Goal: Transaction & Acquisition: Purchase product/service

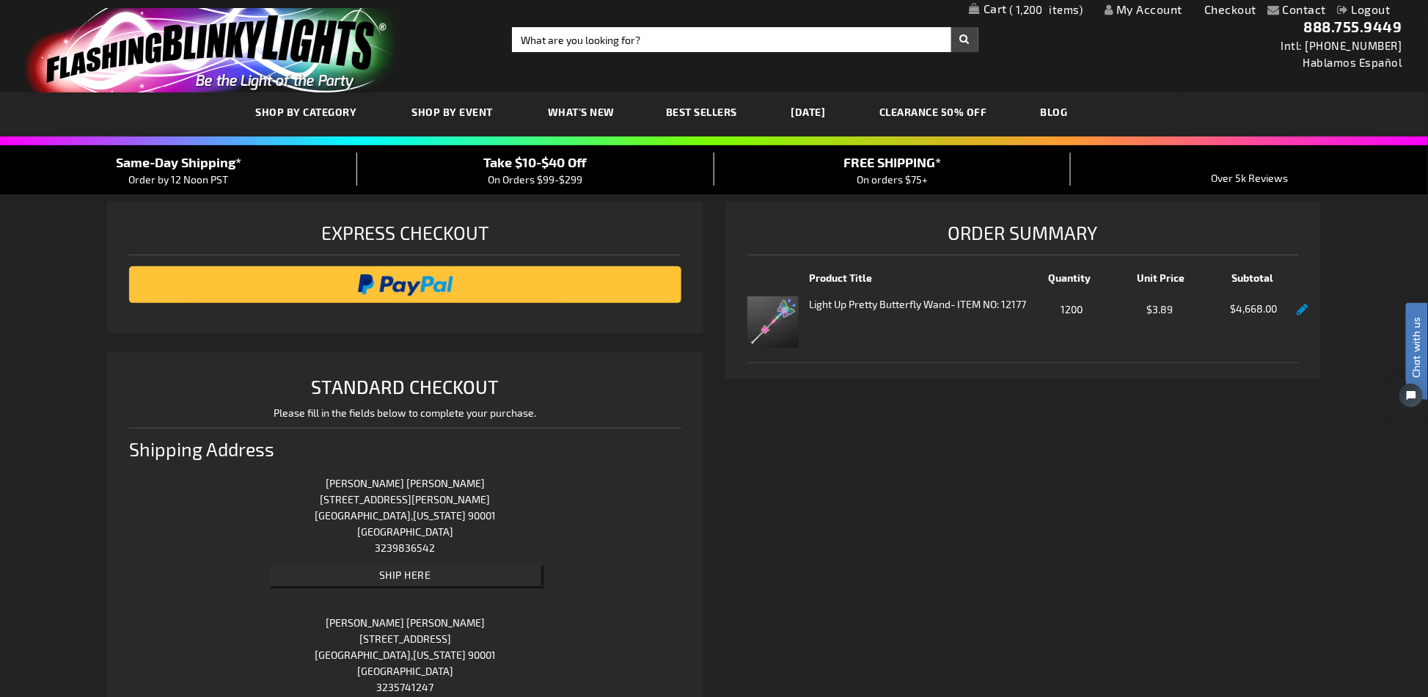
click at [661, 31] on input "Search" at bounding box center [745, 39] width 466 height 25
type input "11832"
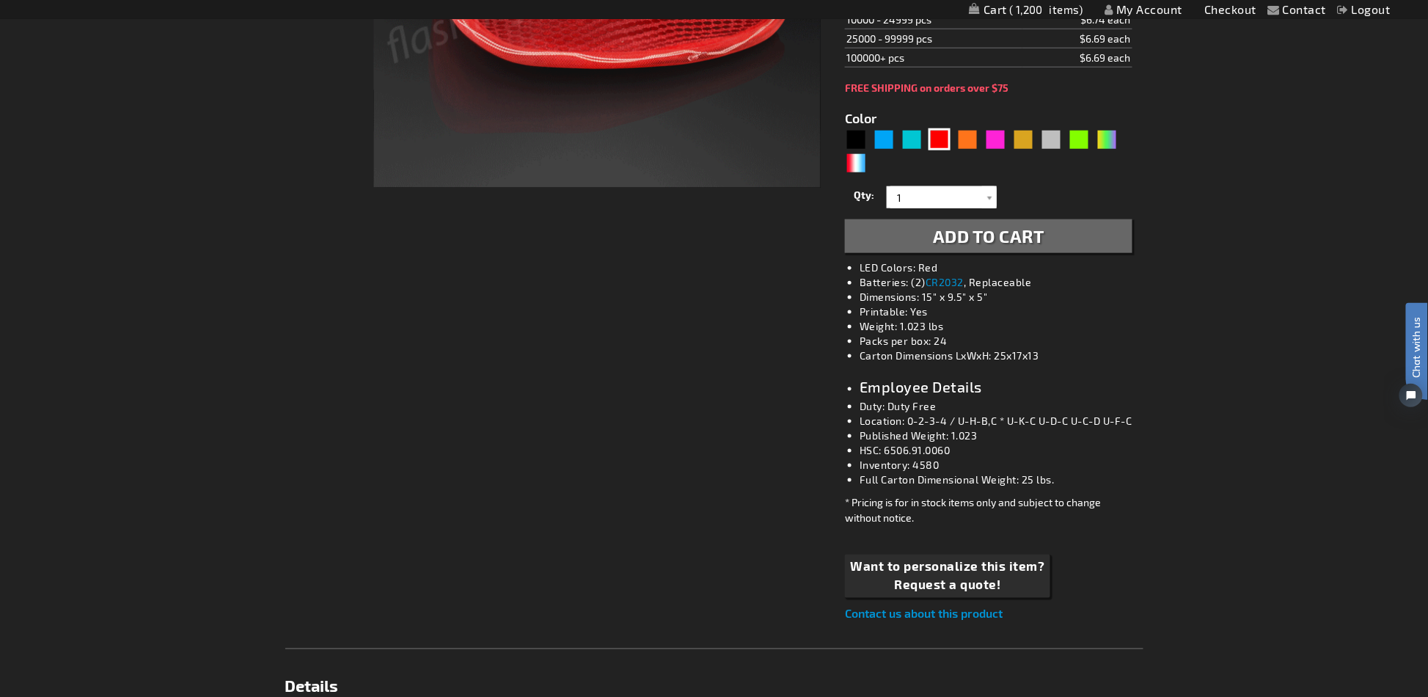
scroll to position [391, 0]
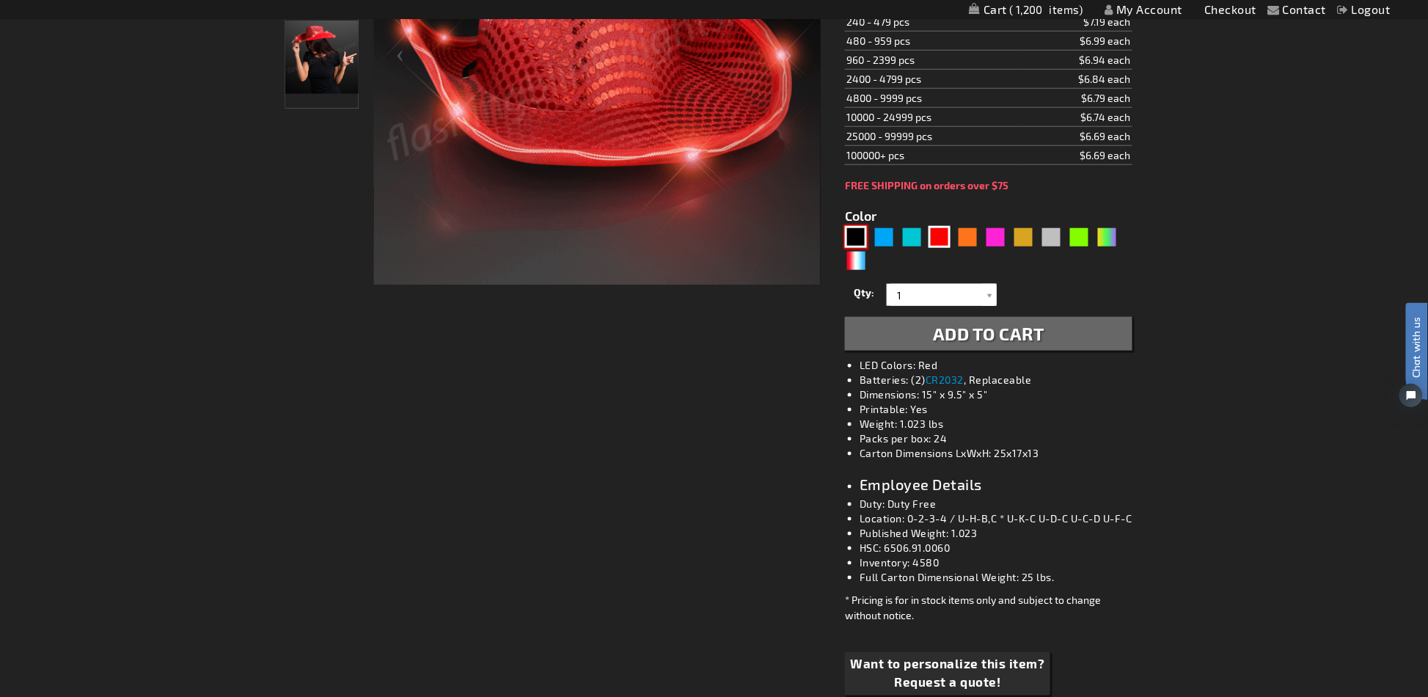
click at [854, 231] on div "Black" at bounding box center [856, 237] width 22 height 22
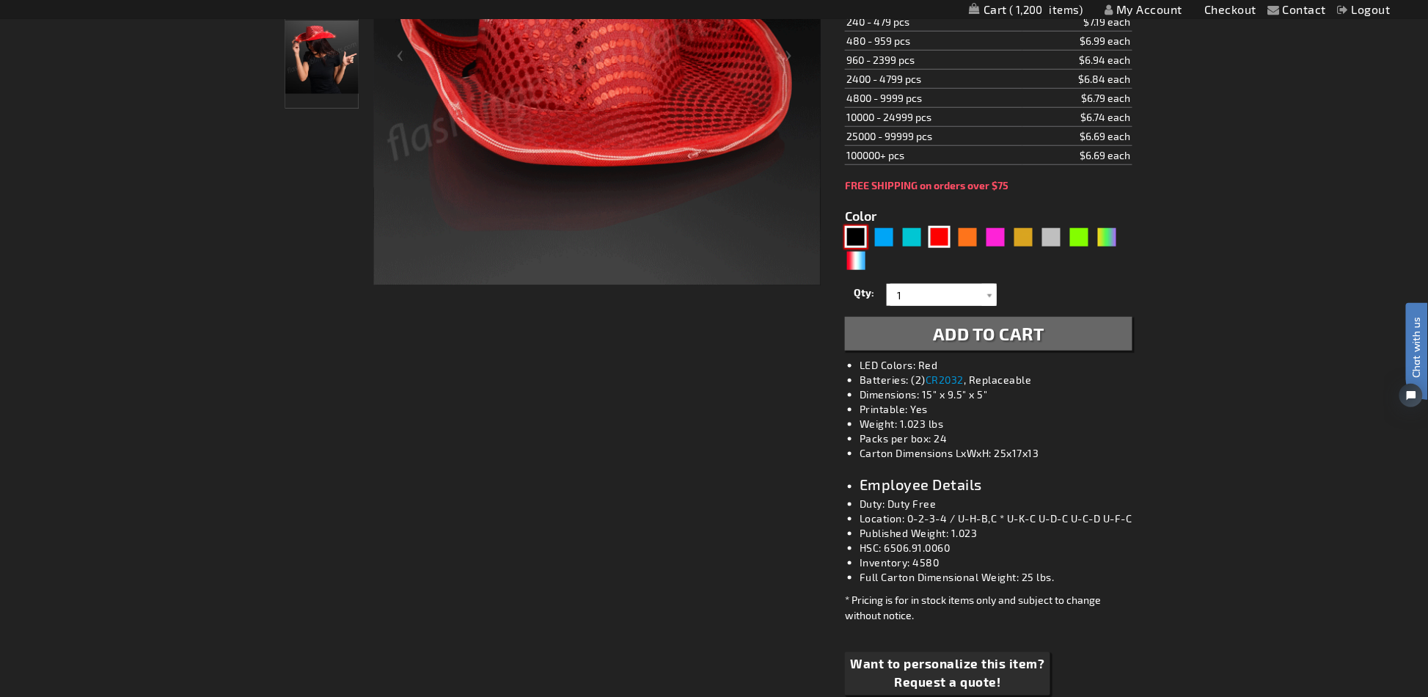
type input "5631"
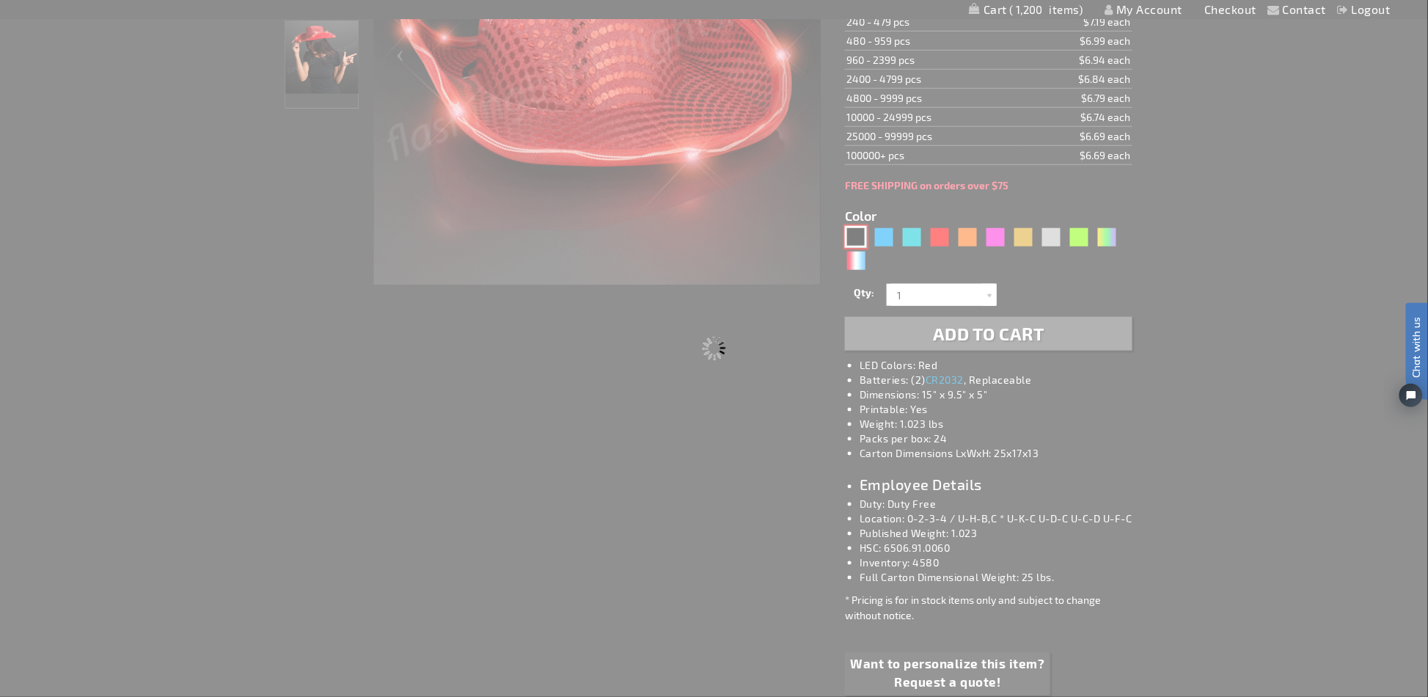
type input "11832-BK"
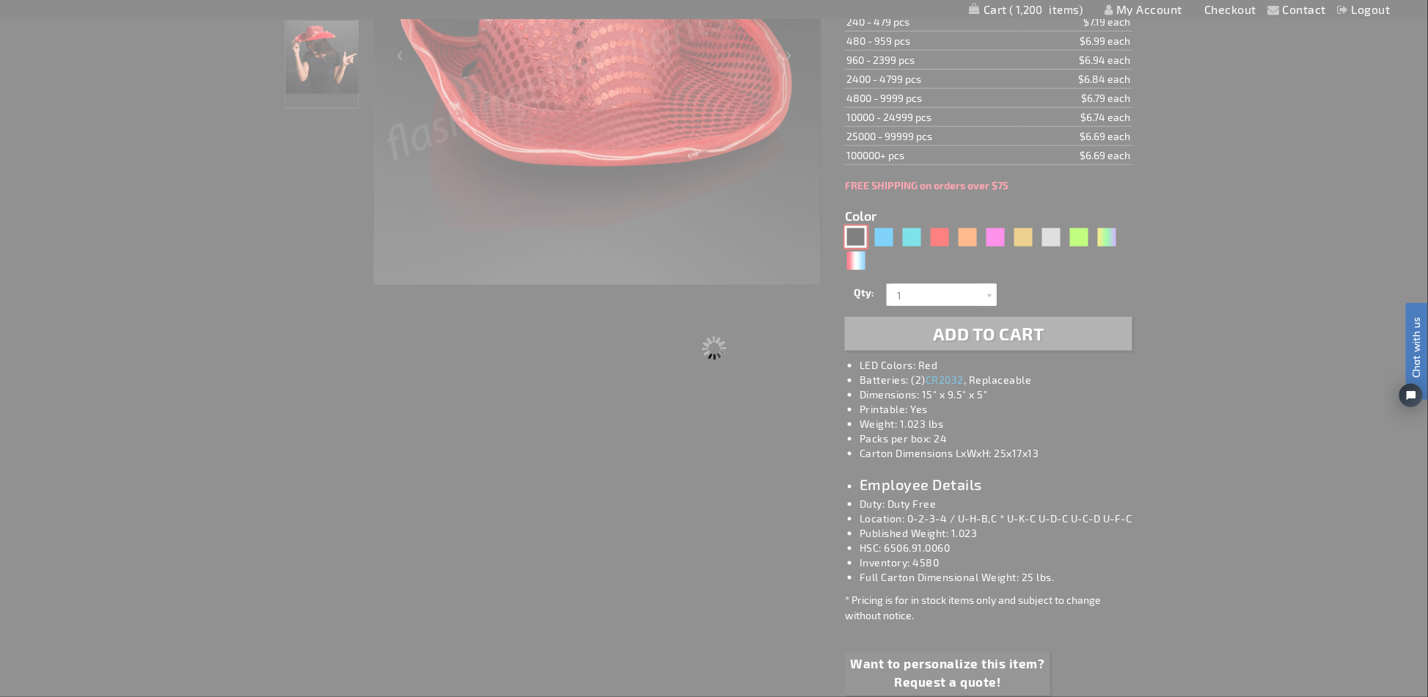
type input "Customize - Black Sequin Cowboy Hat White LED Light Up Brim - ITEM NO: 11832-BK"
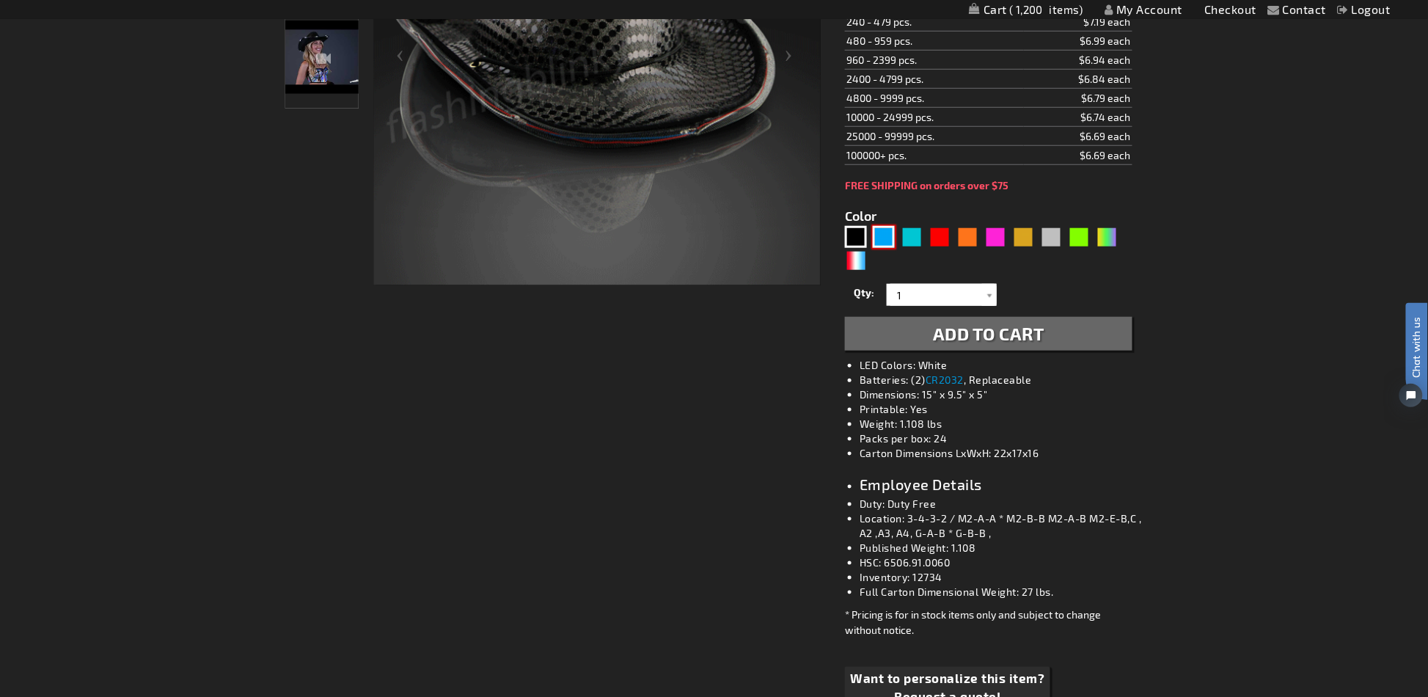
click at [887, 232] on div "Blue" at bounding box center [884, 237] width 22 height 22
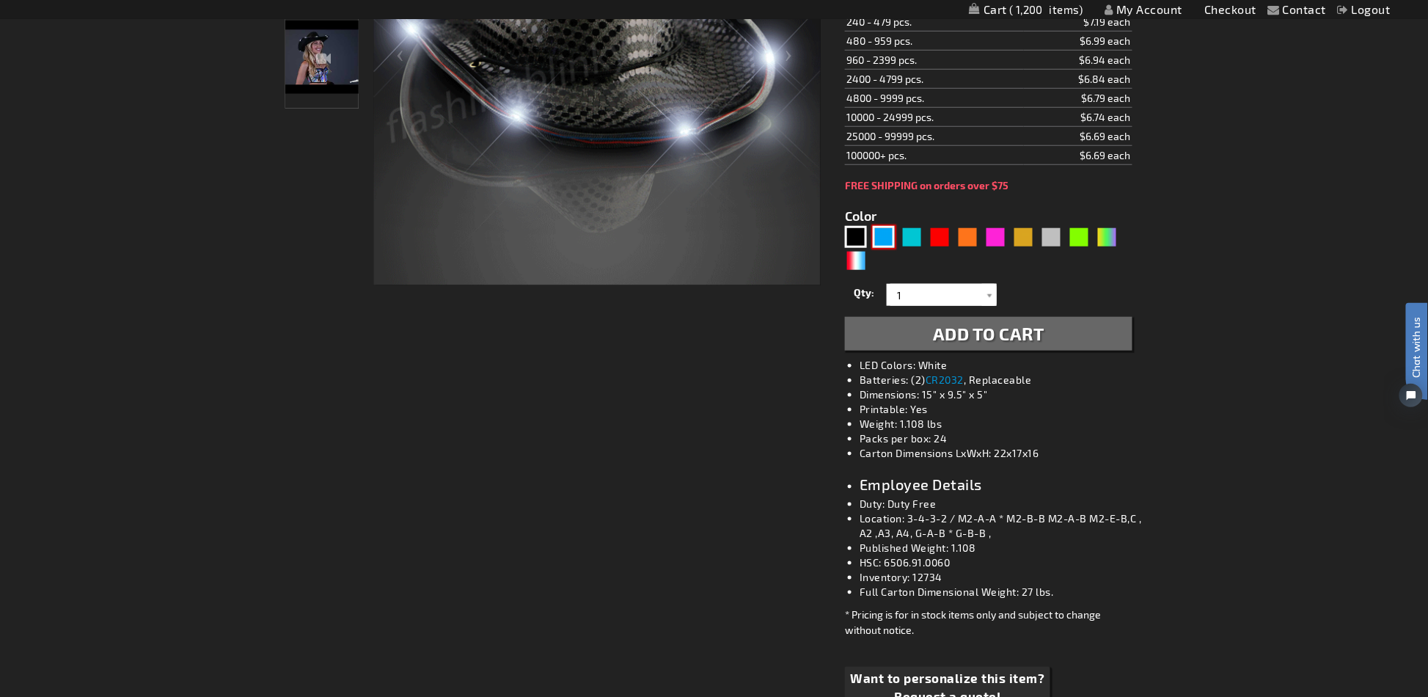
type input "5629"
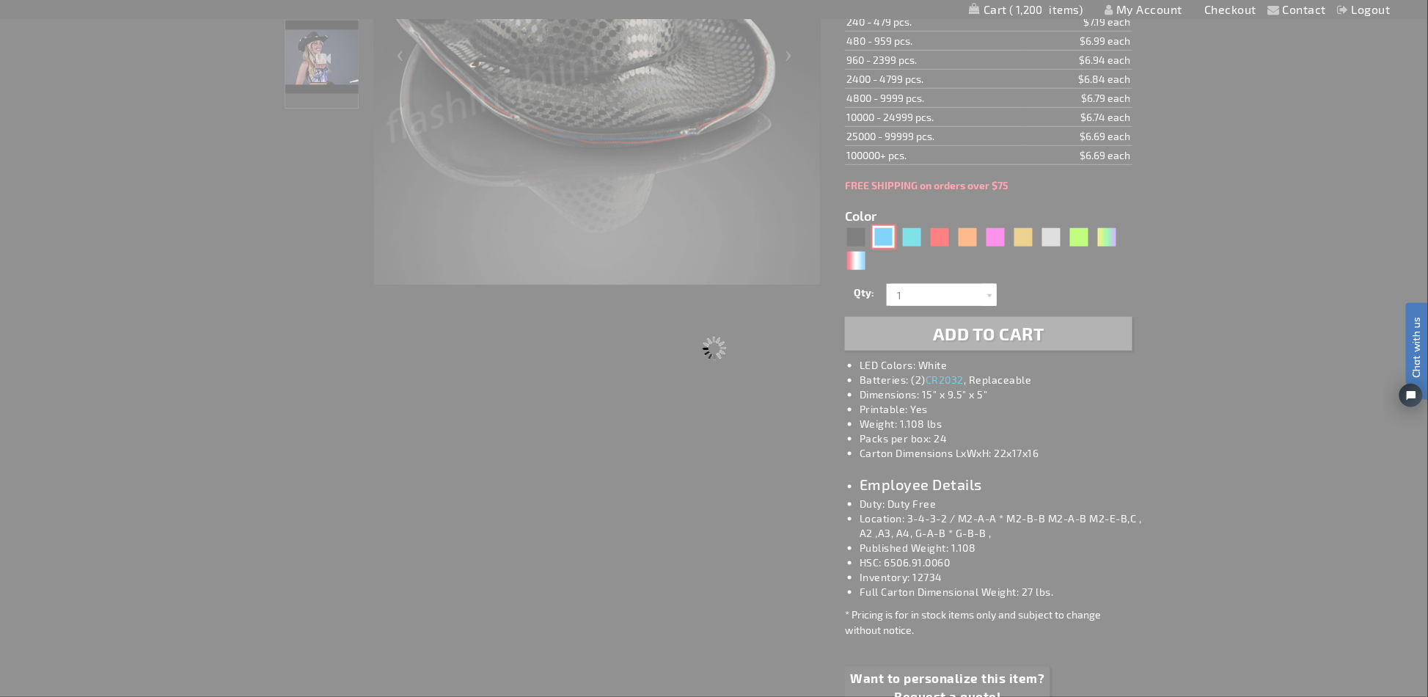
type input "11832-BL"
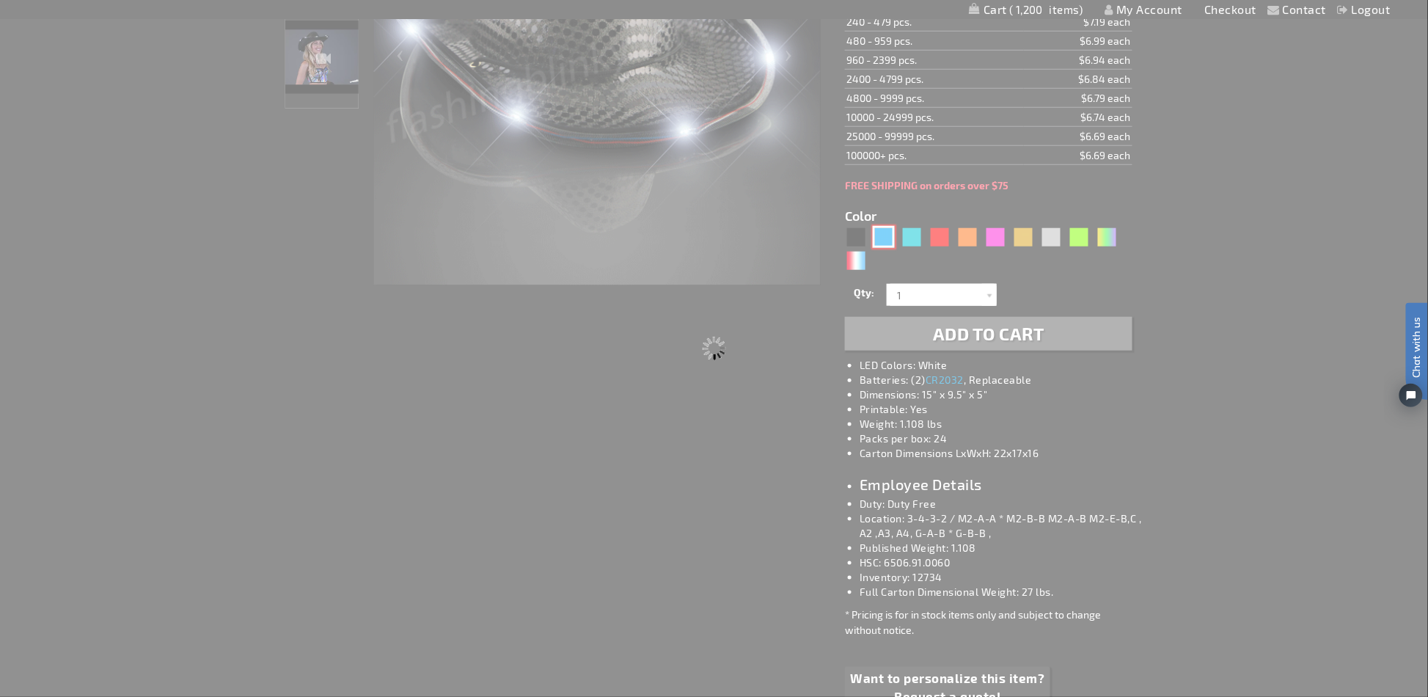
type input "Customize - Blue Sequin Cowboy Hat with Blue LED Brim - ITEM NO: 11832-BL"
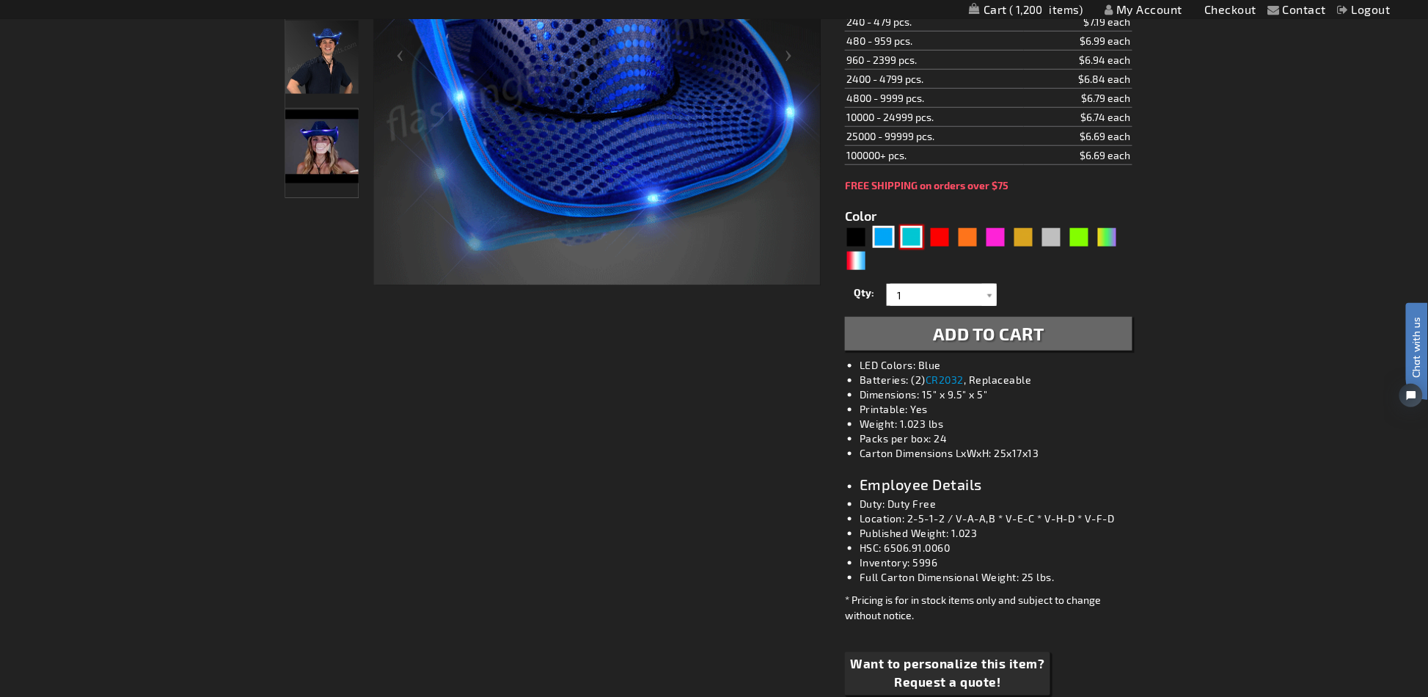
click at [907, 233] on div "Turquoise" at bounding box center [912, 237] width 22 height 22
type input "5653"
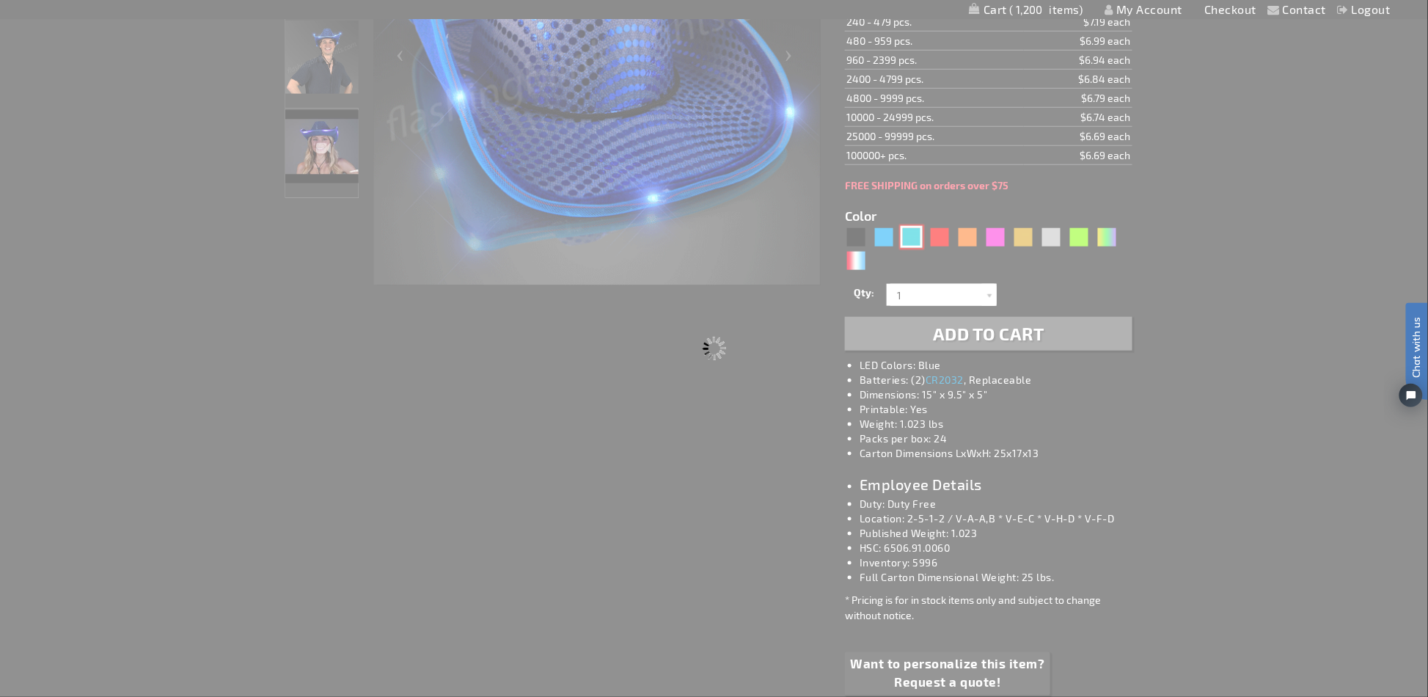
type input "11832-TQ"
type input "Customize - Light Up Turquoise Cowboy Hat - ITEM NO: 11832-TQ"
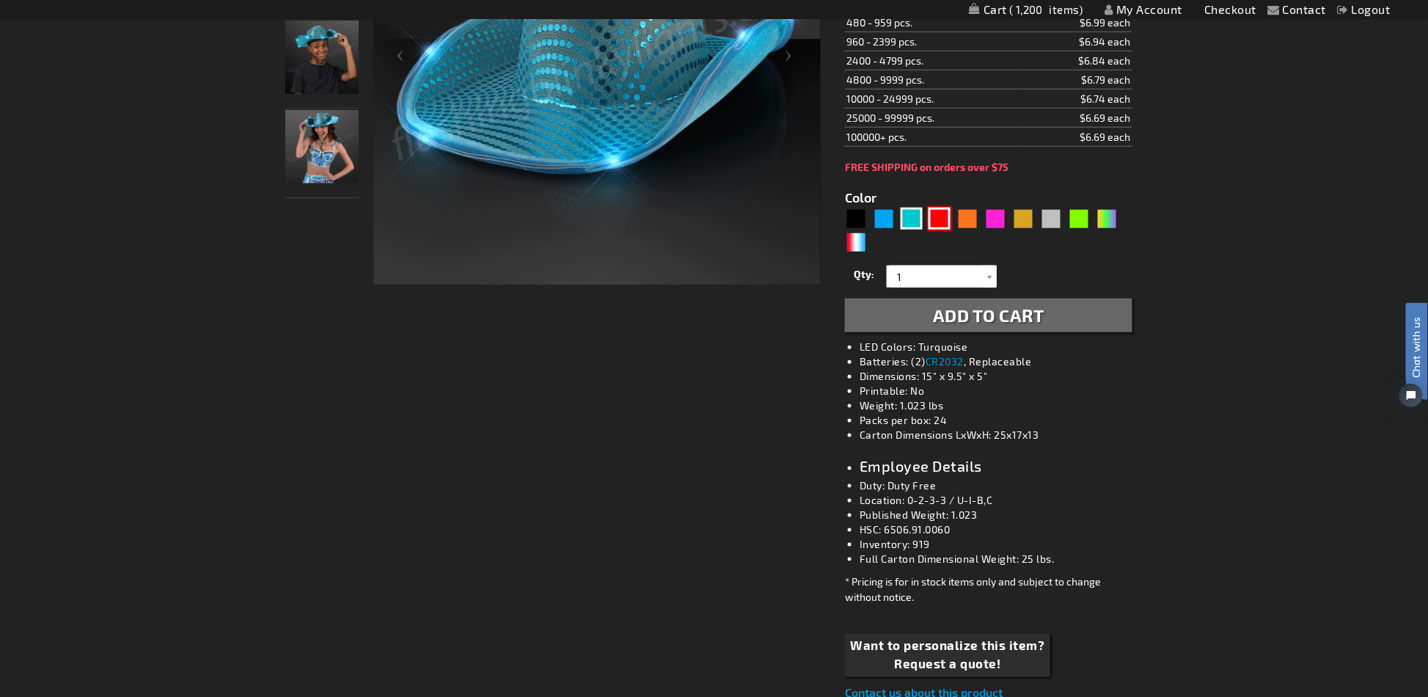
click at [936, 216] on div "Red" at bounding box center [940, 219] width 22 height 22
type input "5641"
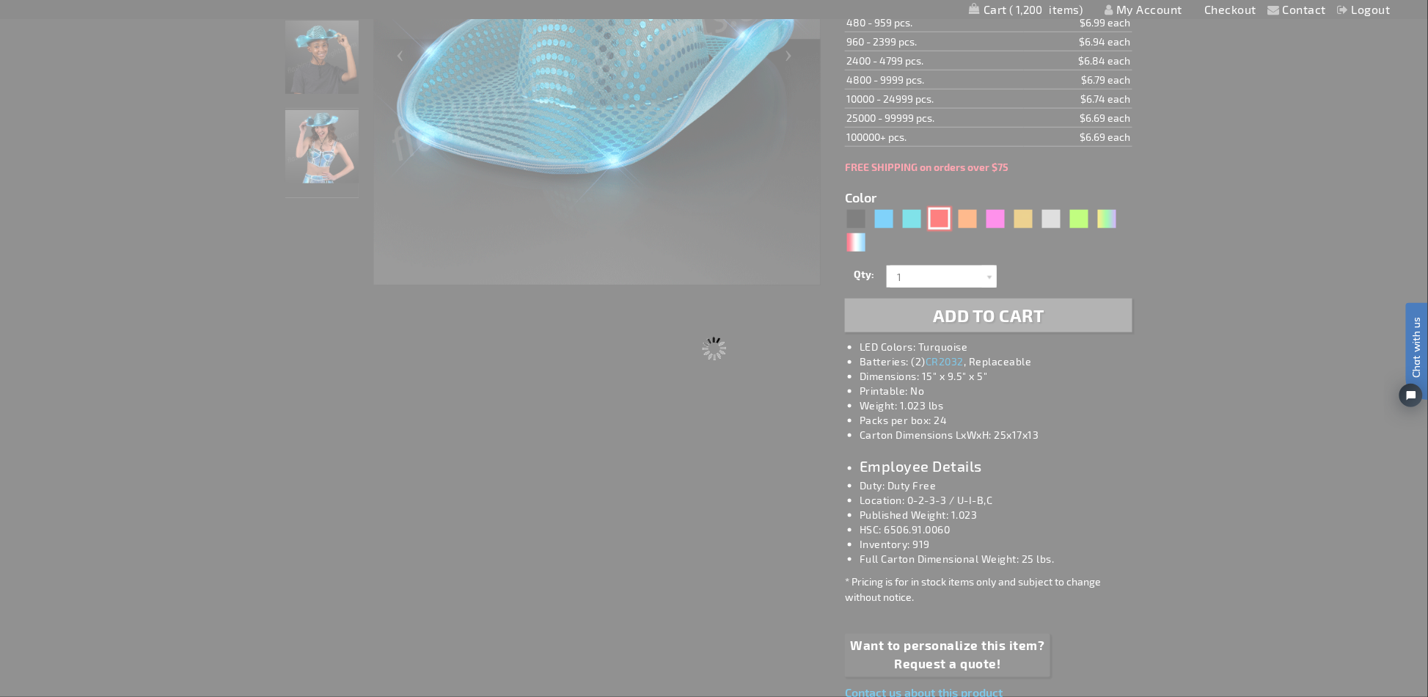
type input "11832-RD"
type input "Customize - Red Sequin Cowboy Hat with Red LED Brim - ITEM NO: 11832-RD"
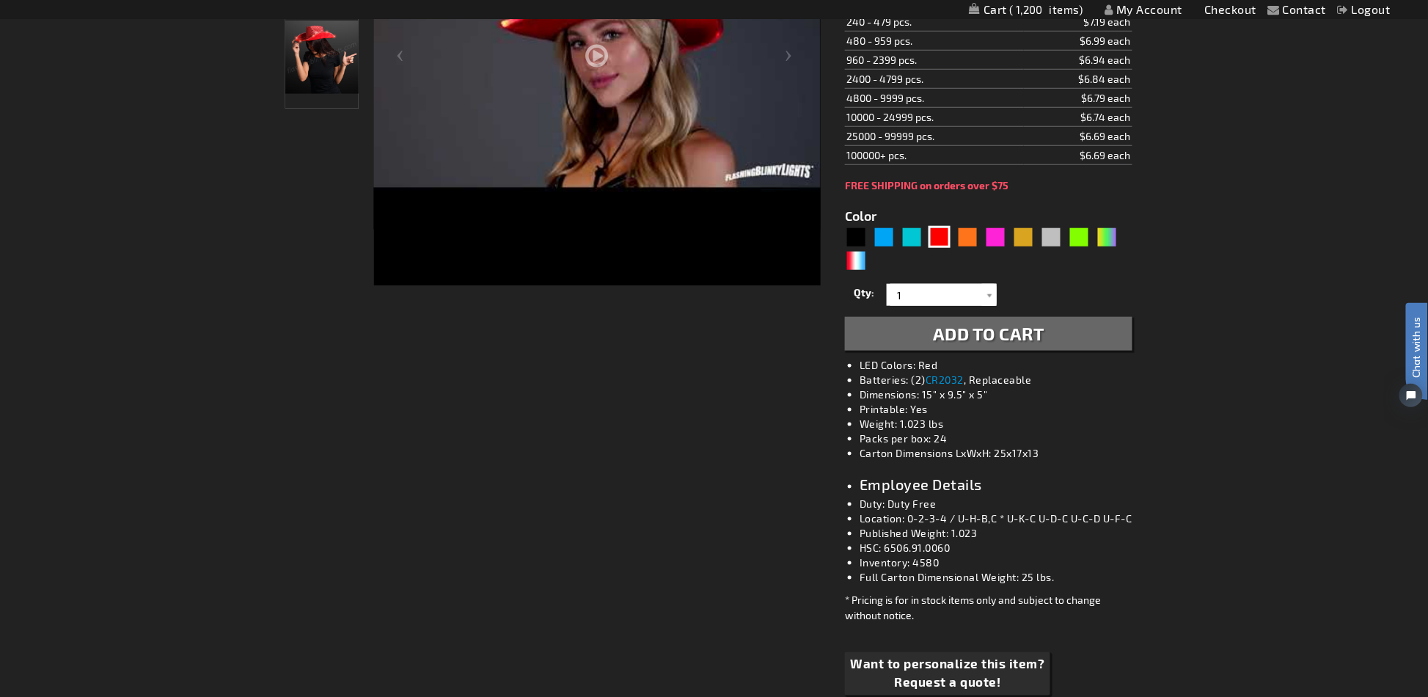
click at [969, 216] on div "Color 5641" at bounding box center [988, 239] width 287 height 67
click at [970, 216] on div "Color 5641" at bounding box center [988, 239] width 287 height 67
click at [970, 231] on div "Orange" at bounding box center [967, 237] width 22 height 22
type input "5637"
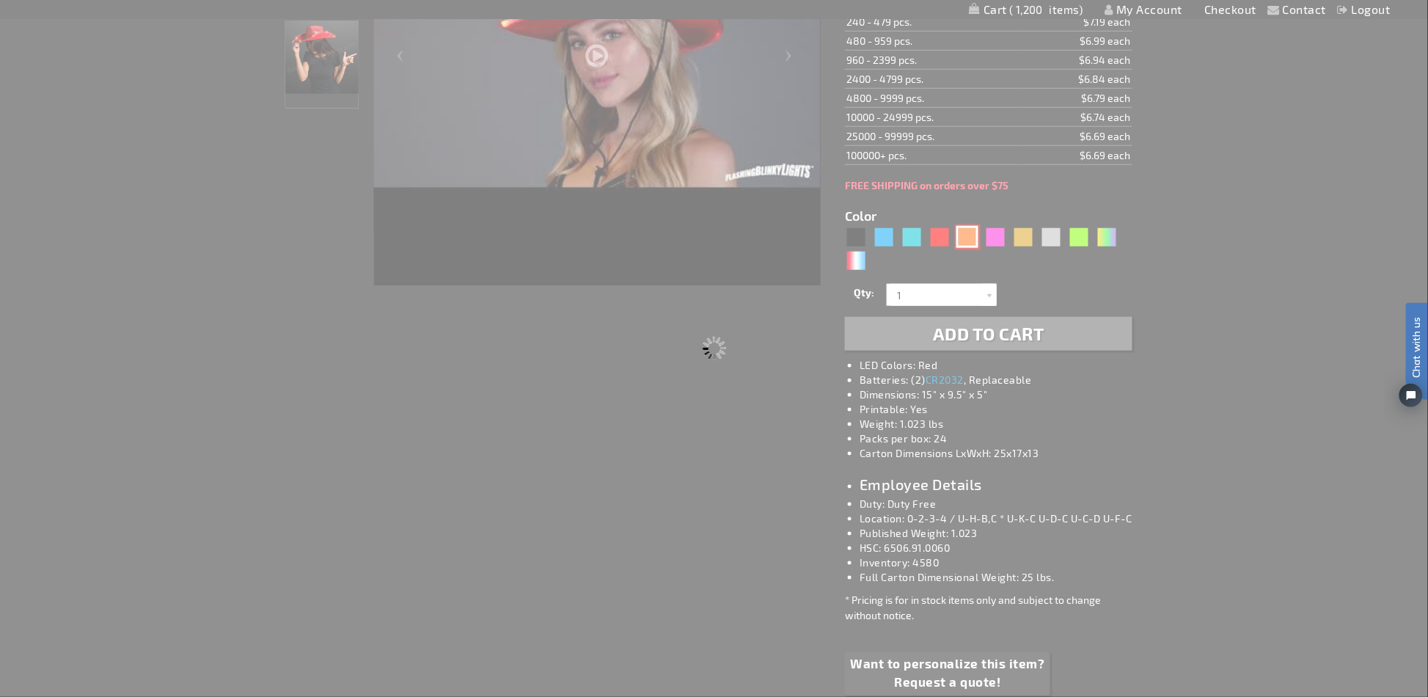
type input "11832-OR"
type input "Customize - Shiny Orange Cowboy Hat with Orange LED Brim - ITEM NO: 11832-OR"
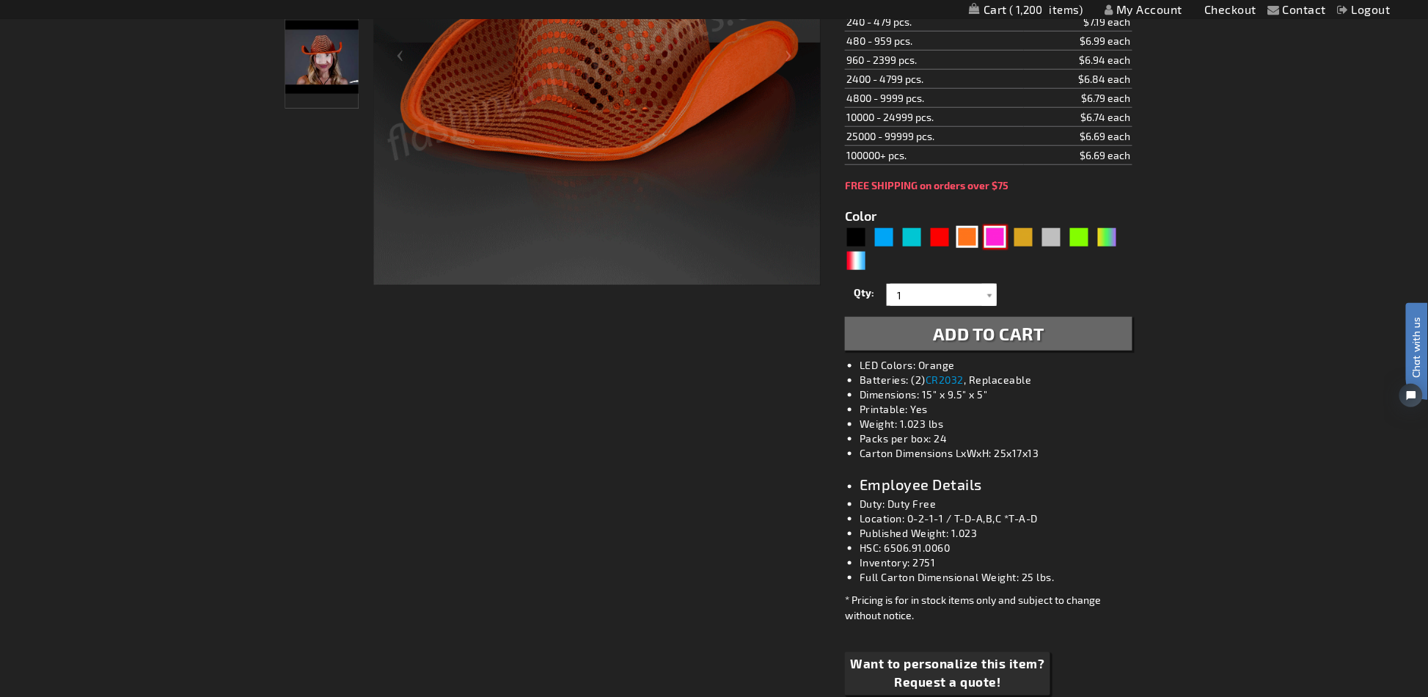
click at [1000, 232] on div "Pink" at bounding box center [995, 237] width 22 height 22
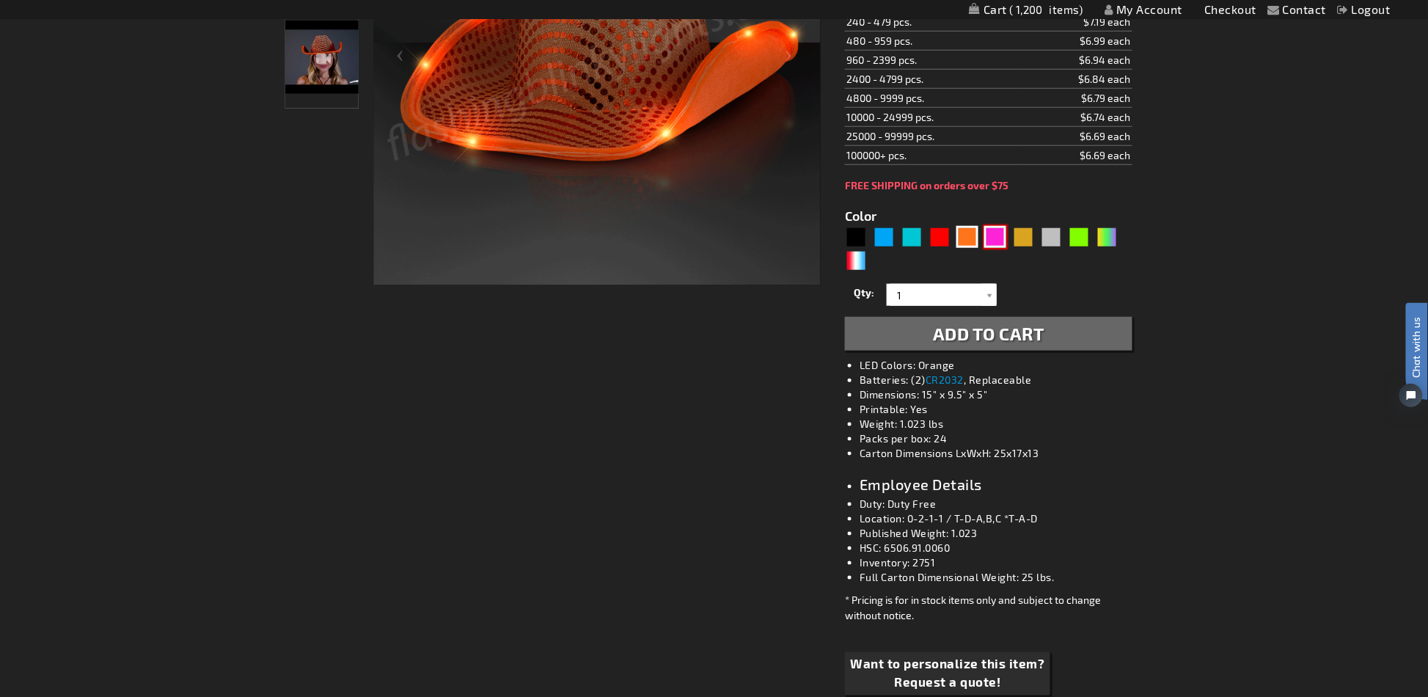
type input "5639"
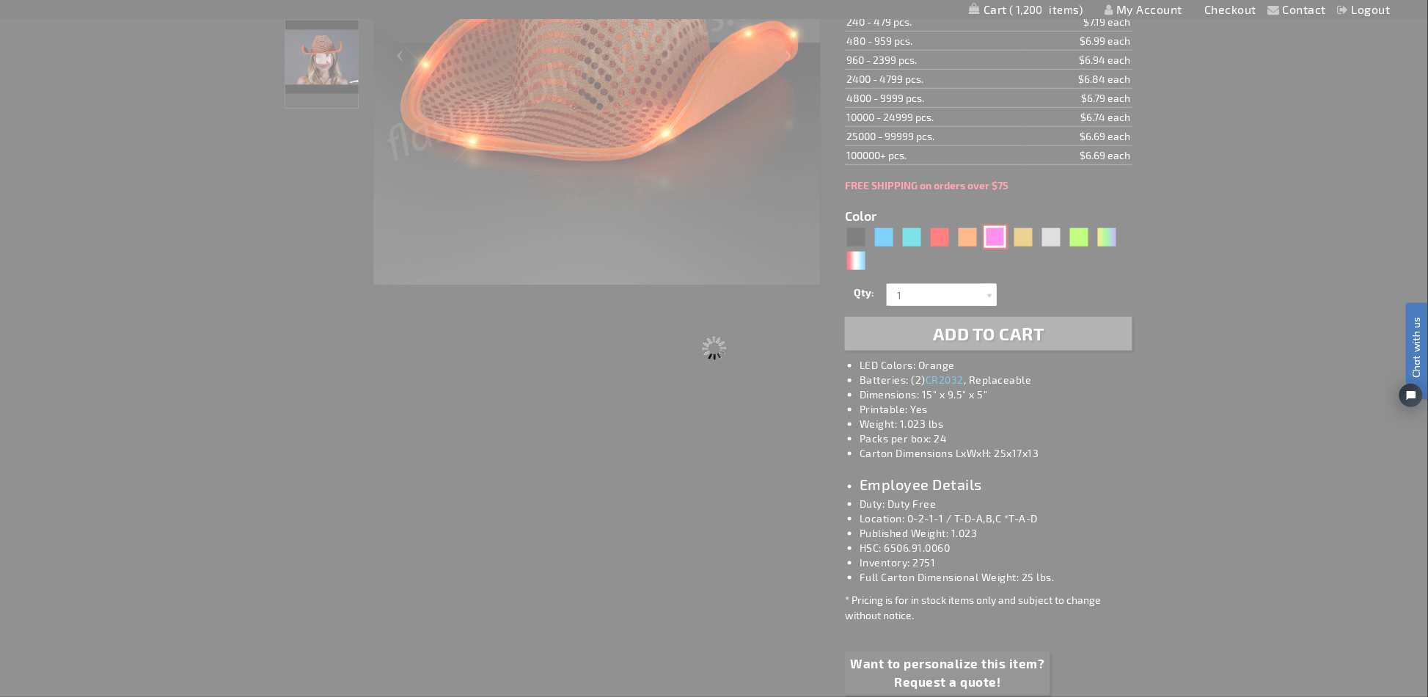
type input "11832-PK"
type input "Customize - Pink Sequin Cowboy Hats with Pink LED Brim - ITEM NO: 11832-PK"
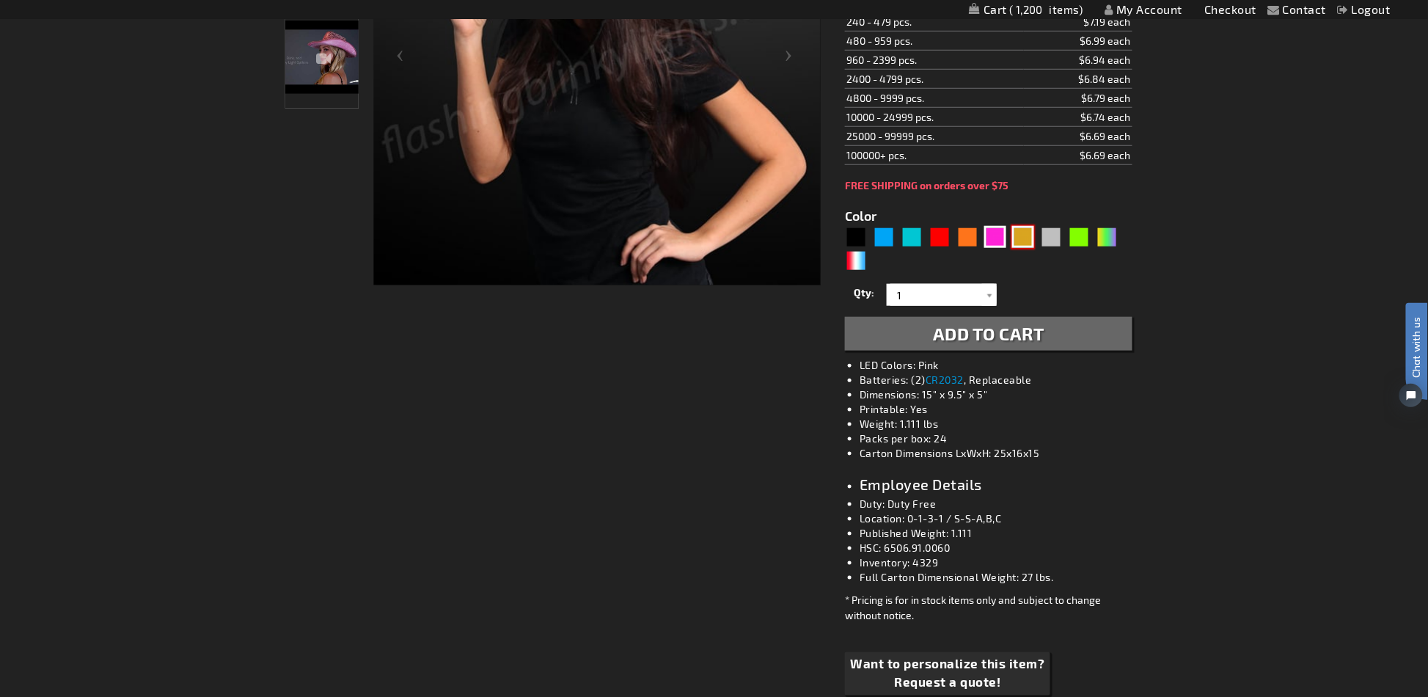
click at [1014, 233] on div "Gold" at bounding box center [1023, 237] width 22 height 22
type input "5633"
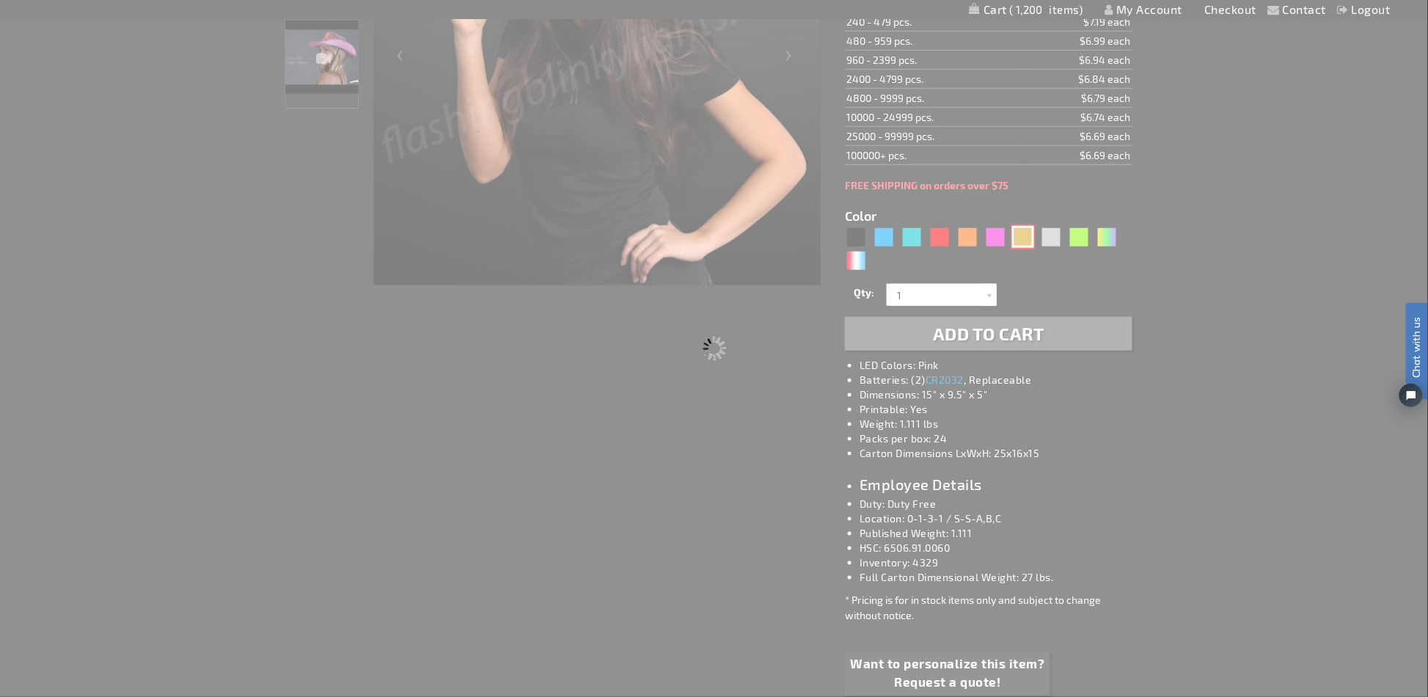
type input "11832-GD"
type input "Customize - Shiny Yellow-Gold Cowboy Hat with Light Brim - ITEM NO: 11832-GD"
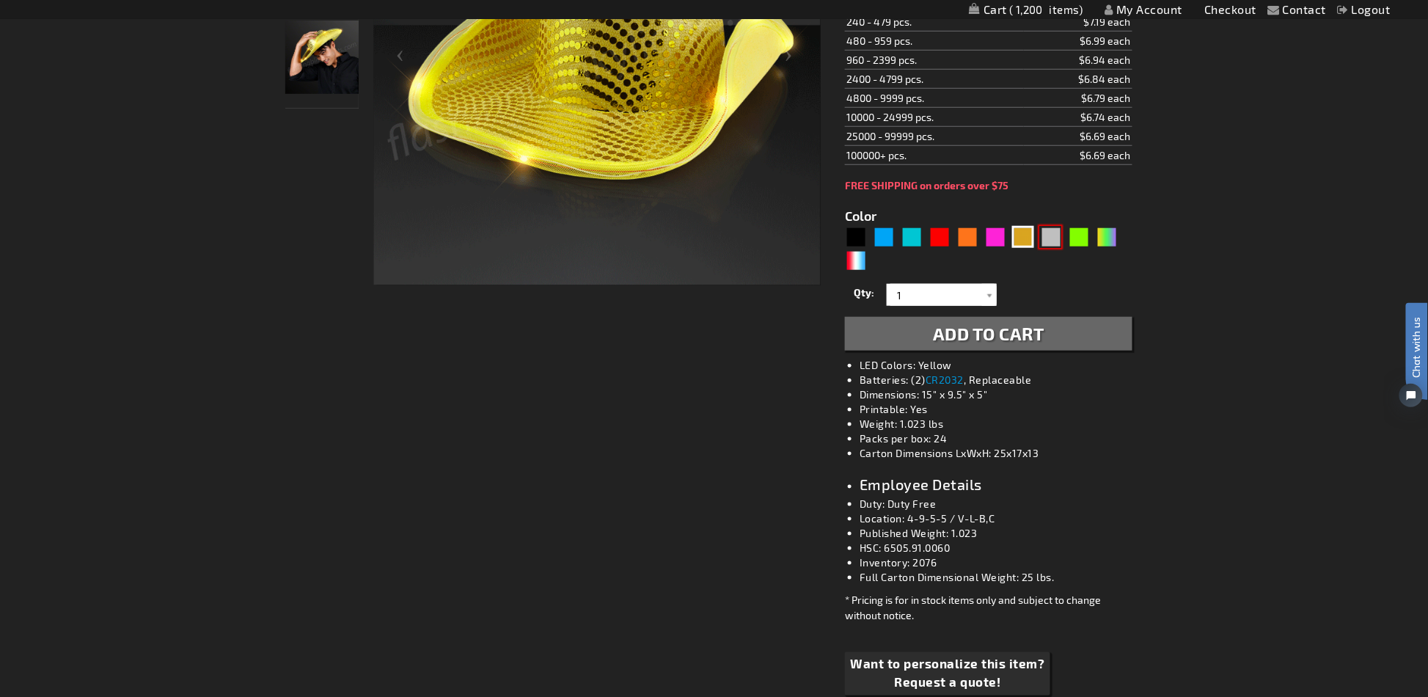
click at [1048, 232] on div "Silver" at bounding box center [1051, 237] width 22 height 22
type input "5644"
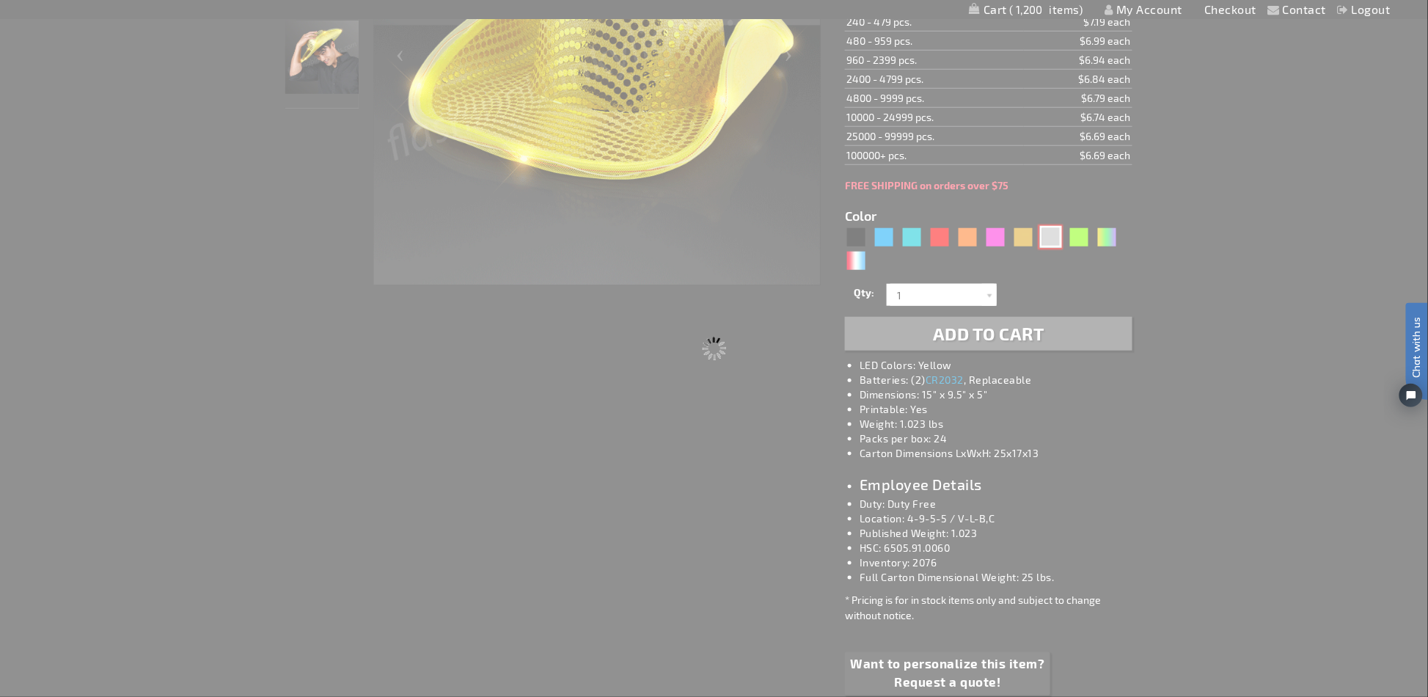
type input "11832-SL"
type input "Customize - Silver Sequin Cowboy Hat with White LED Brim - ITEM NO: 11832-SL"
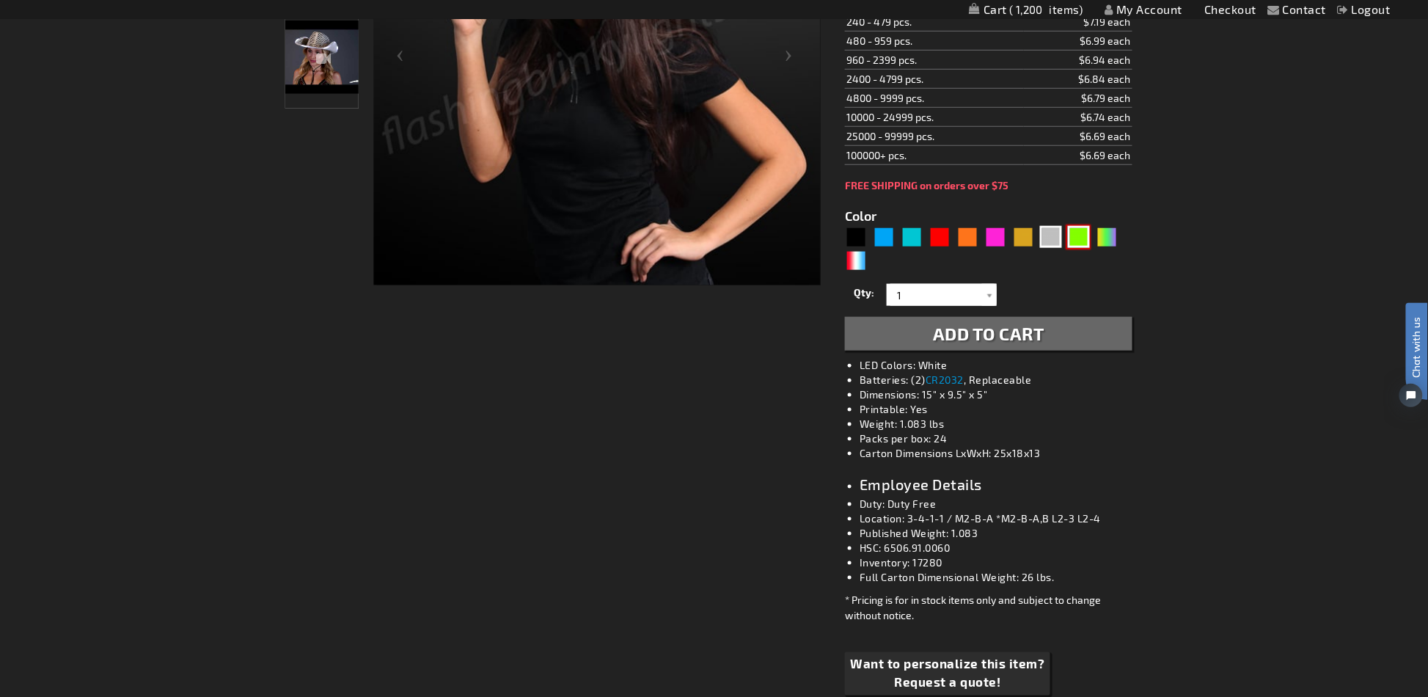
click at [1075, 235] on div "Green" at bounding box center [1079, 237] width 22 height 22
type input "5648"
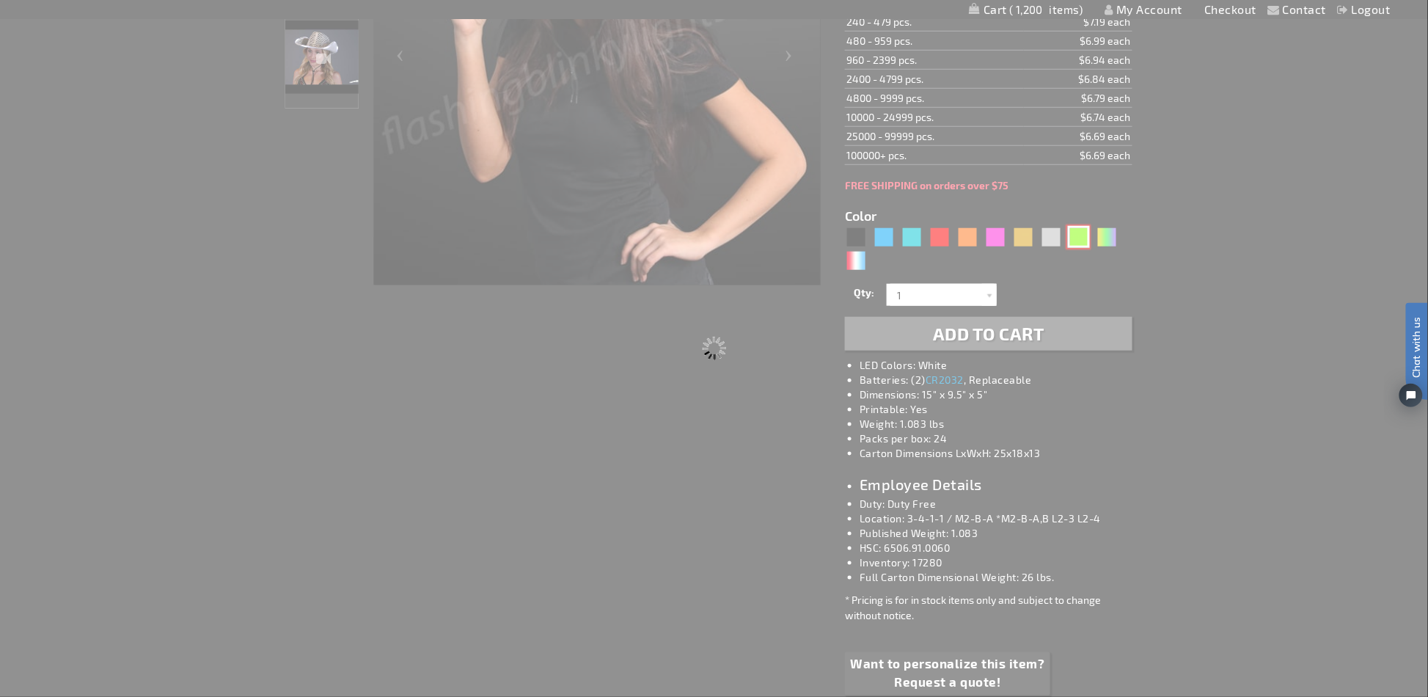
type input "11832-GN"
type input "Customize - Green Sequin Cowboy Hat with Jade LED Brim - ITEM NO: 11832-GN"
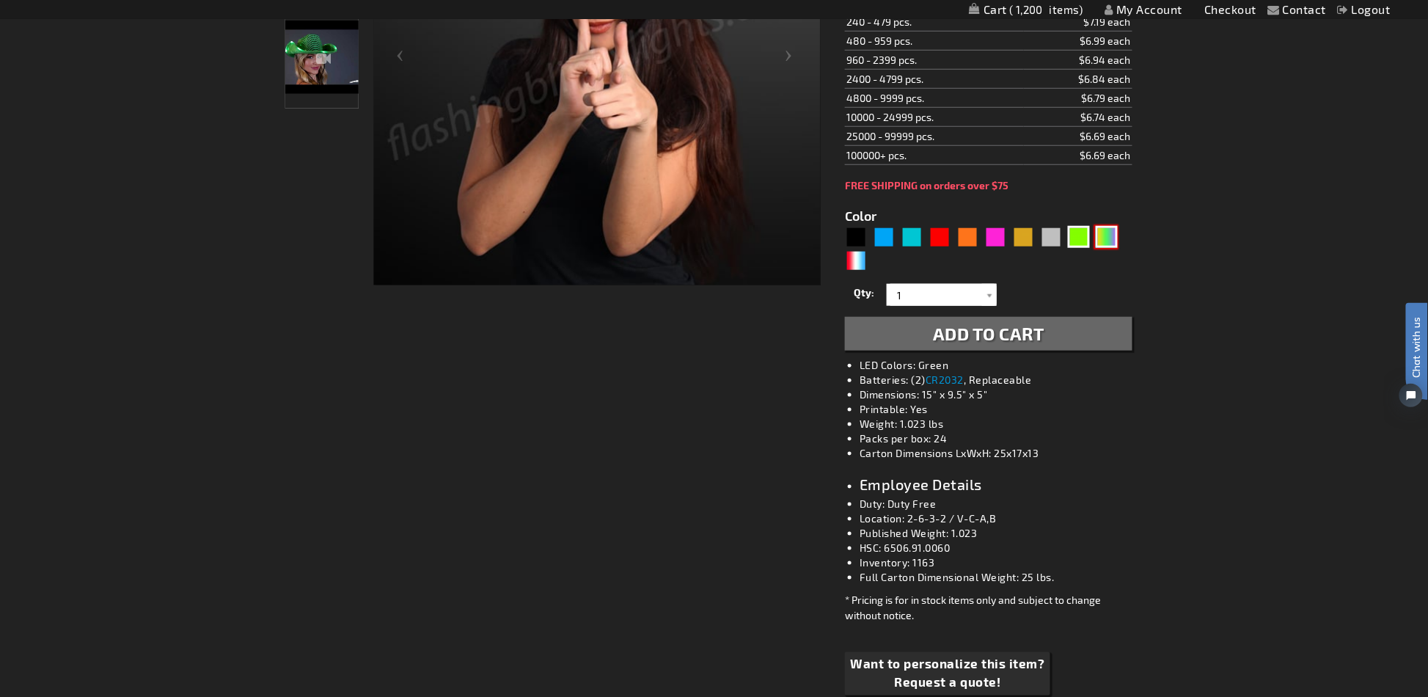
click at [1110, 227] on div "PGG" at bounding box center [1107, 237] width 22 height 22
type input "5638"
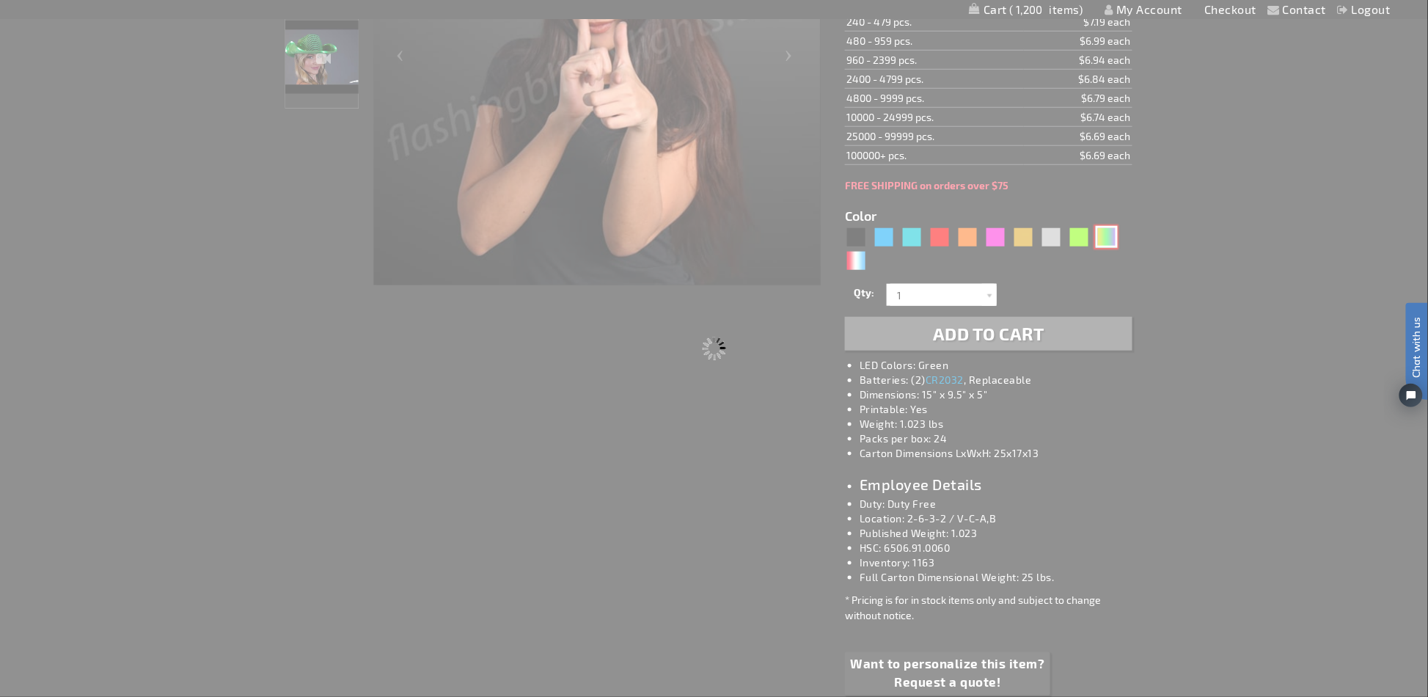
type input "11832-PGG"
type input "Customize - Light Up Mardi Gras Cowboy Hat - ITEM NO: 11832-PGG"
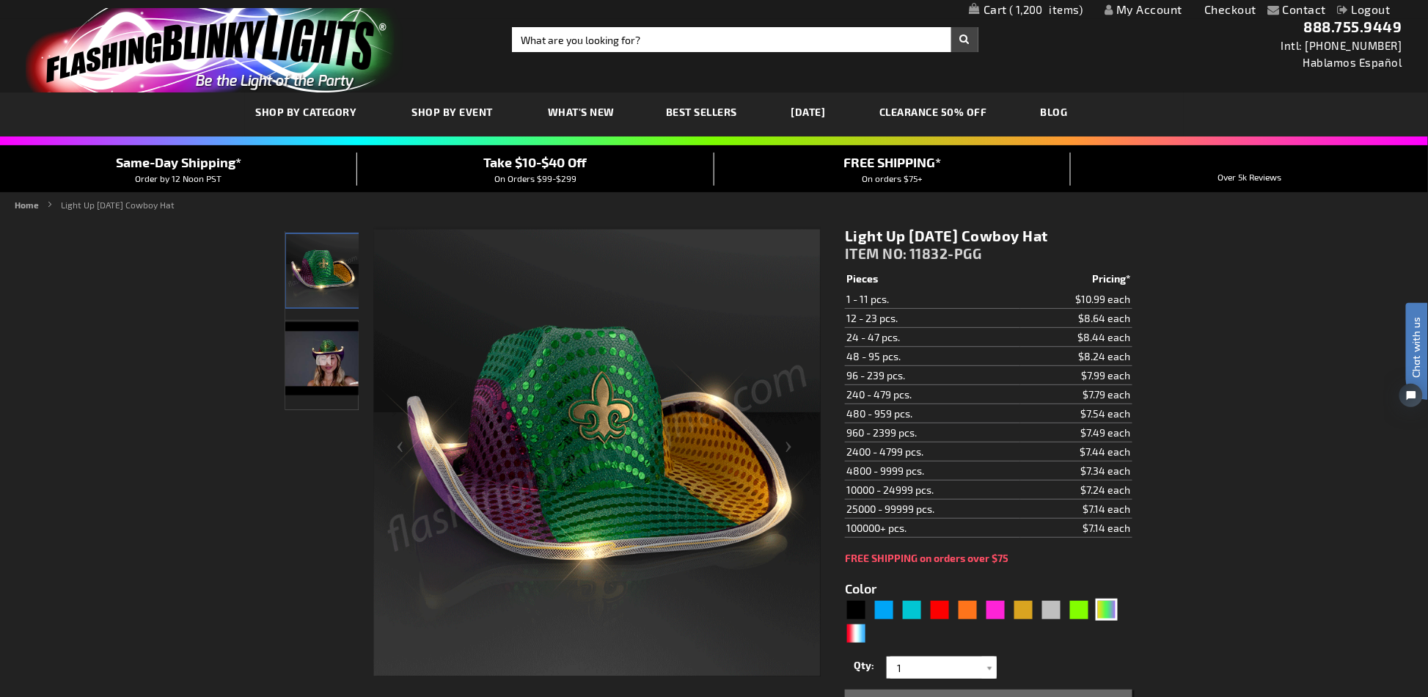
click at [1058, 14] on span "1,200" at bounding box center [1046, 9] width 74 height 13
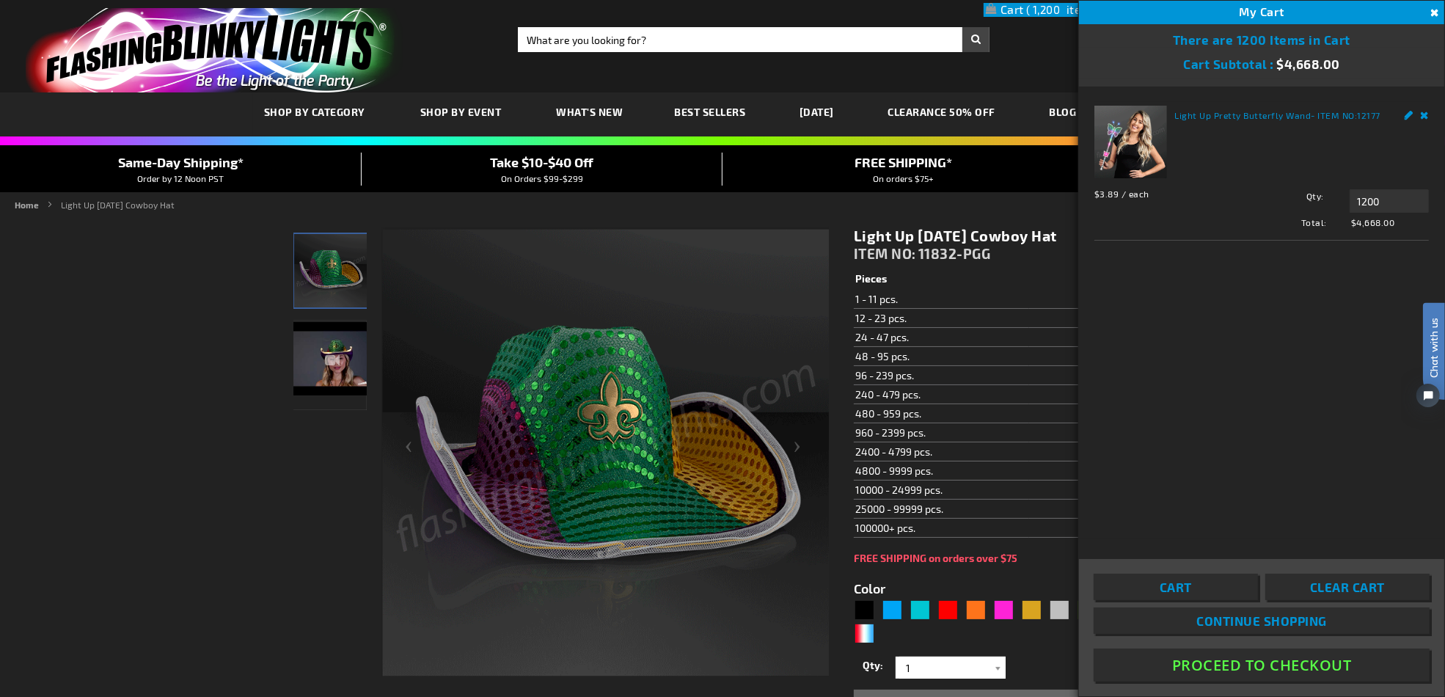
click at [1315, 666] on button "Proceed To Checkout" at bounding box center [1262, 664] width 336 height 33
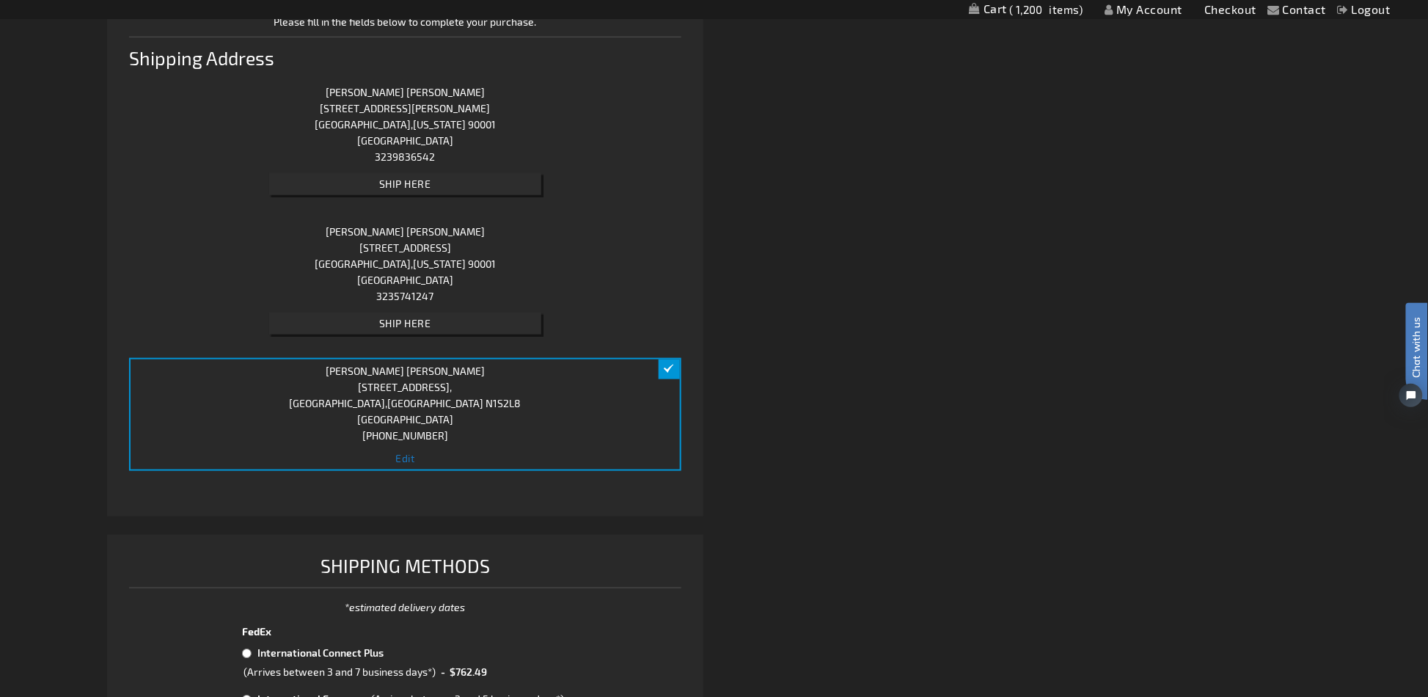
scroll to position [684, 0]
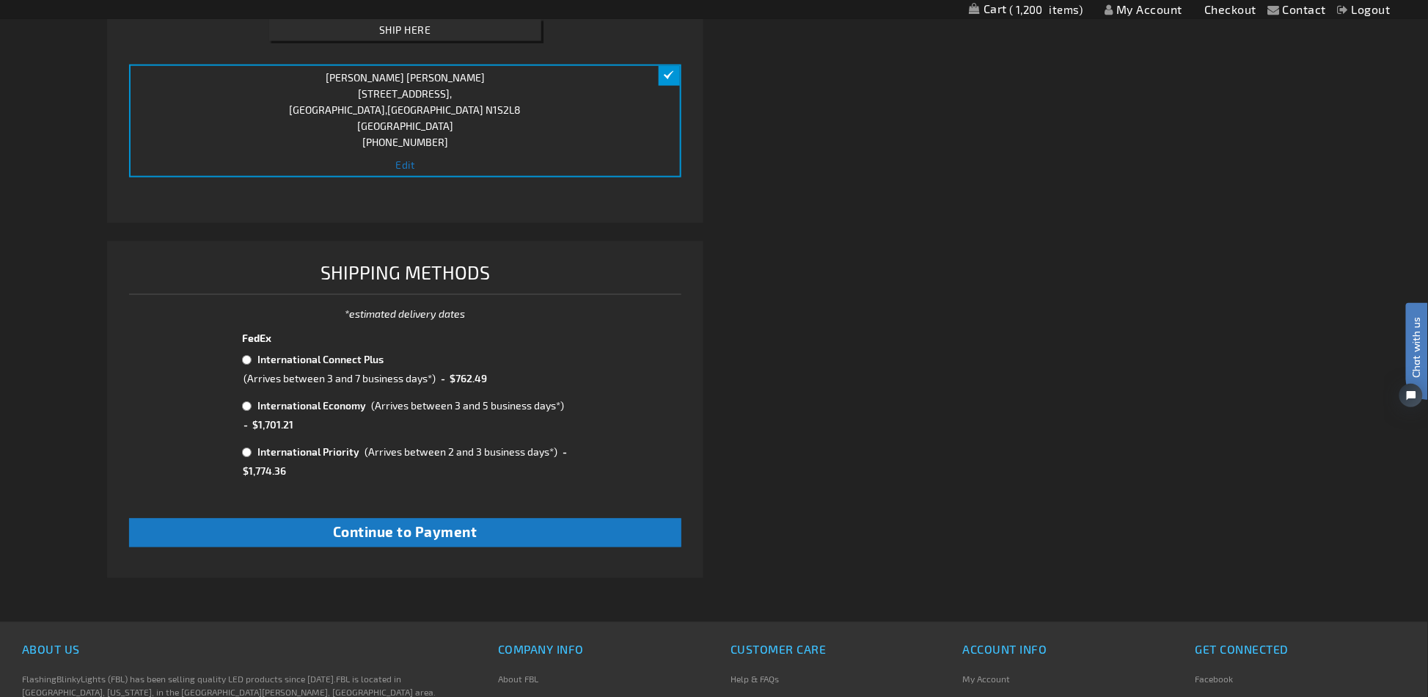
click at [280, 363] on td "International Connect Plus" at bounding box center [319, 360] width 131 height 19
radio input "true"
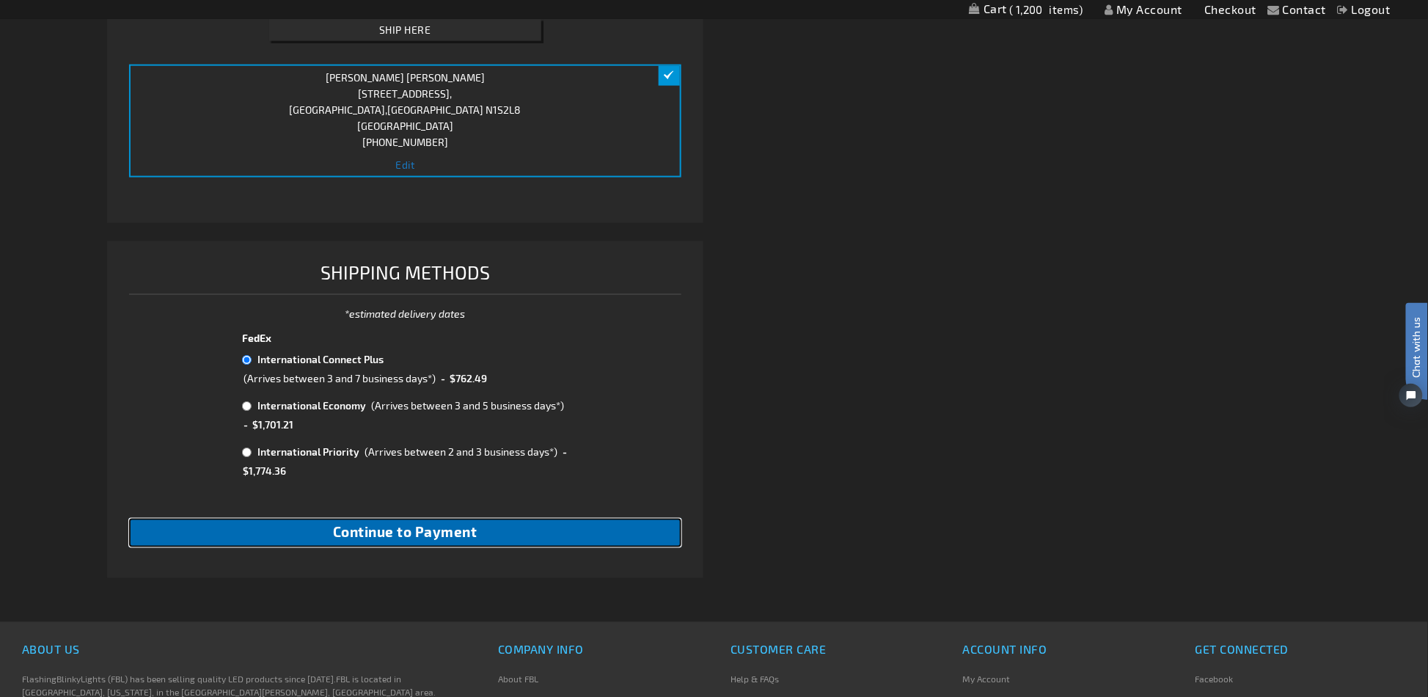
click at [385, 524] on span "Continue to Payment" at bounding box center [405, 532] width 144 height 17
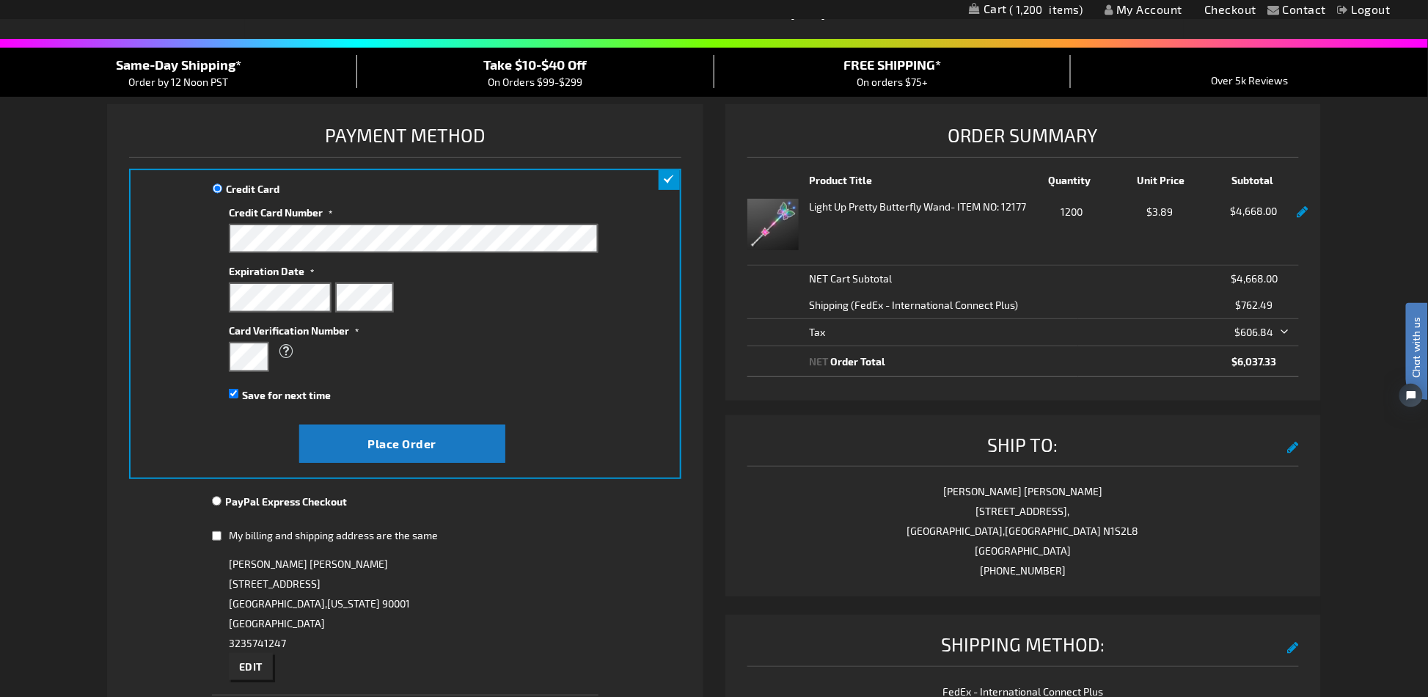
scroll to position [391, 0]
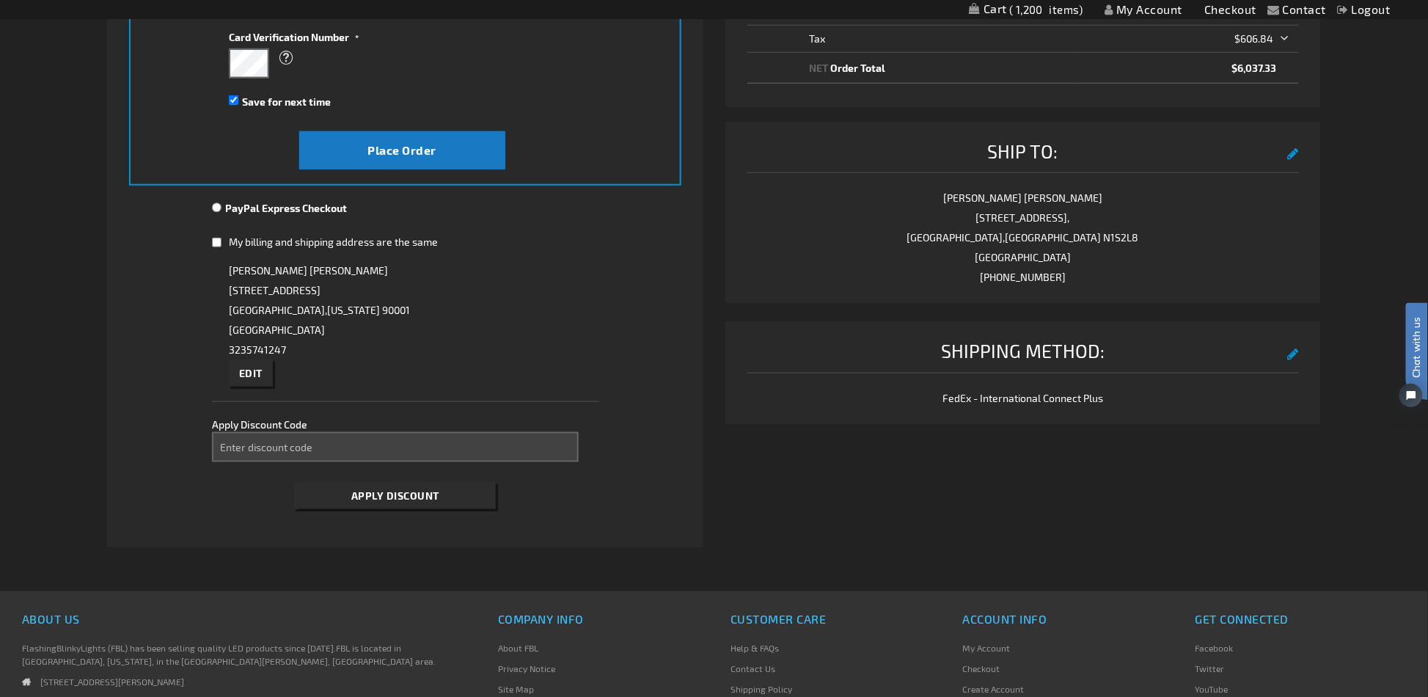
click at [219, 241] on input "My billing and shipping address are the same" at bounding box center [217, 242] width 10 height 30
checkbox input "true"
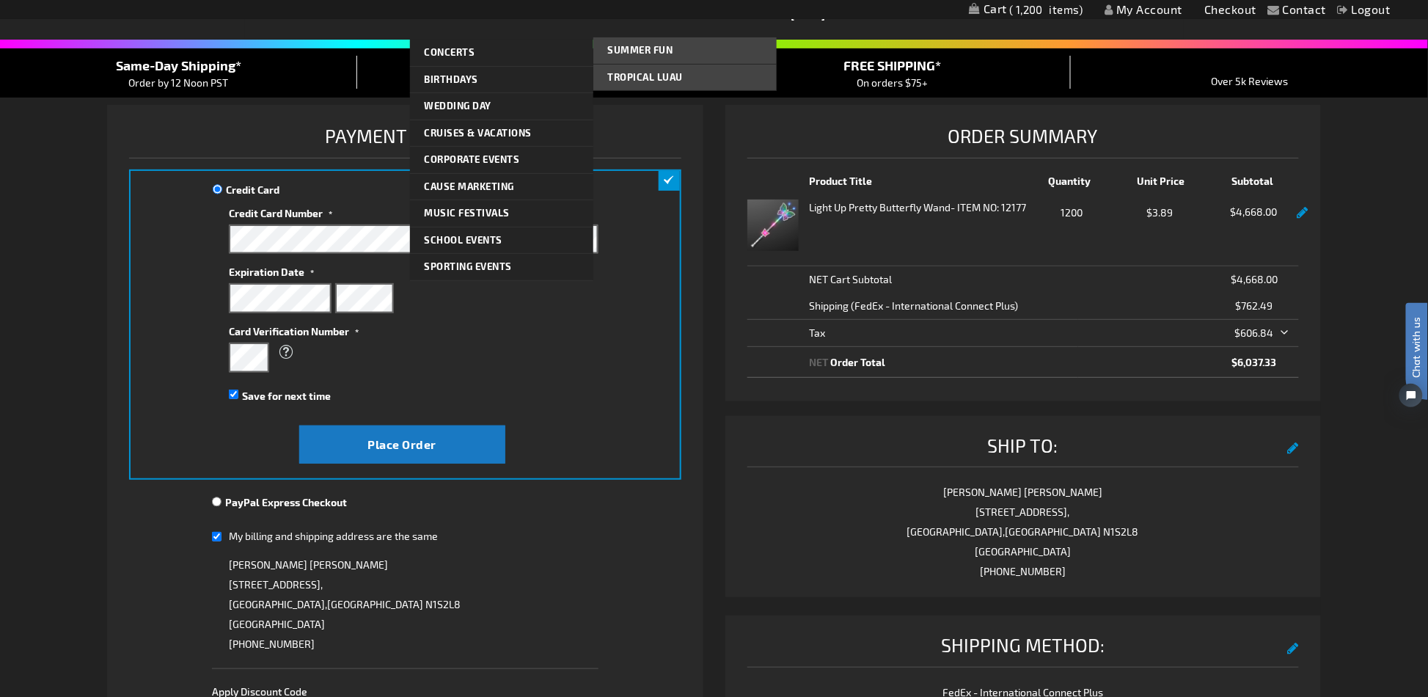
scroll to position [0, 0]
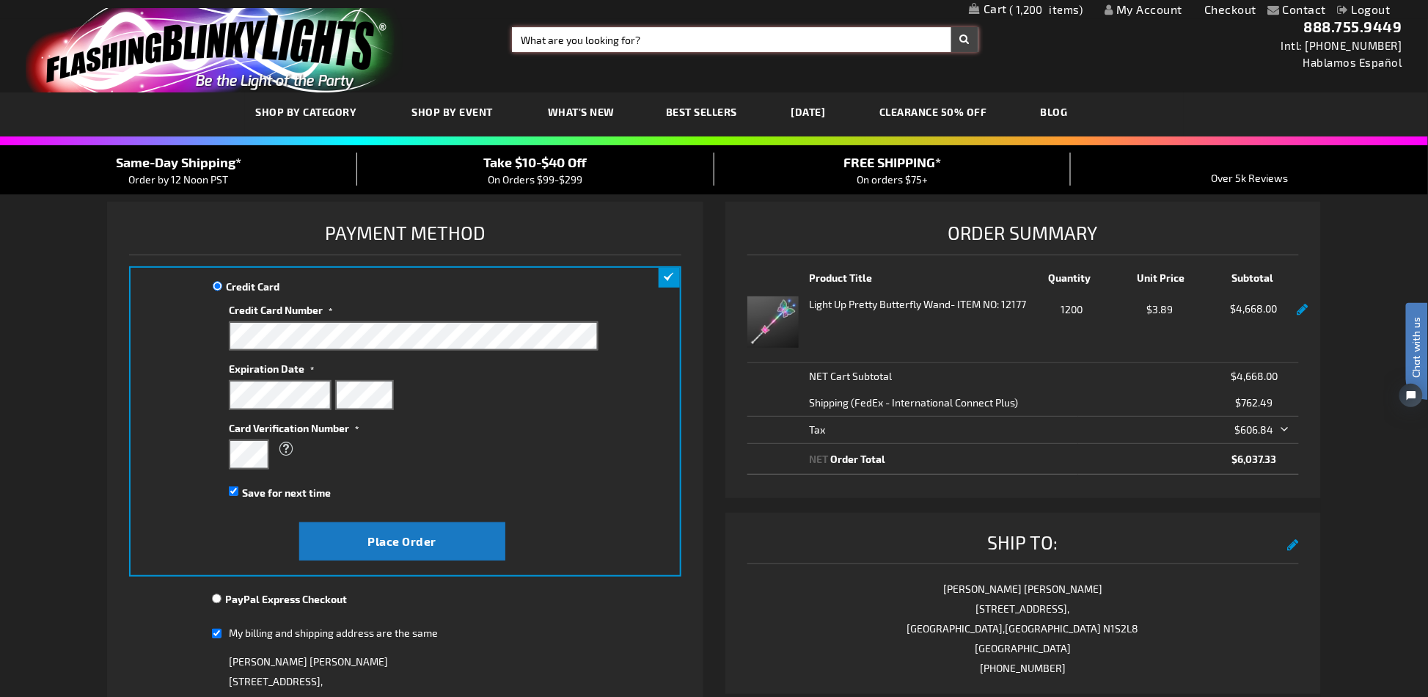
click at [602, 27] on input "Search" at bounding box center [745, 39] width 466 height 25
type input "fedora"
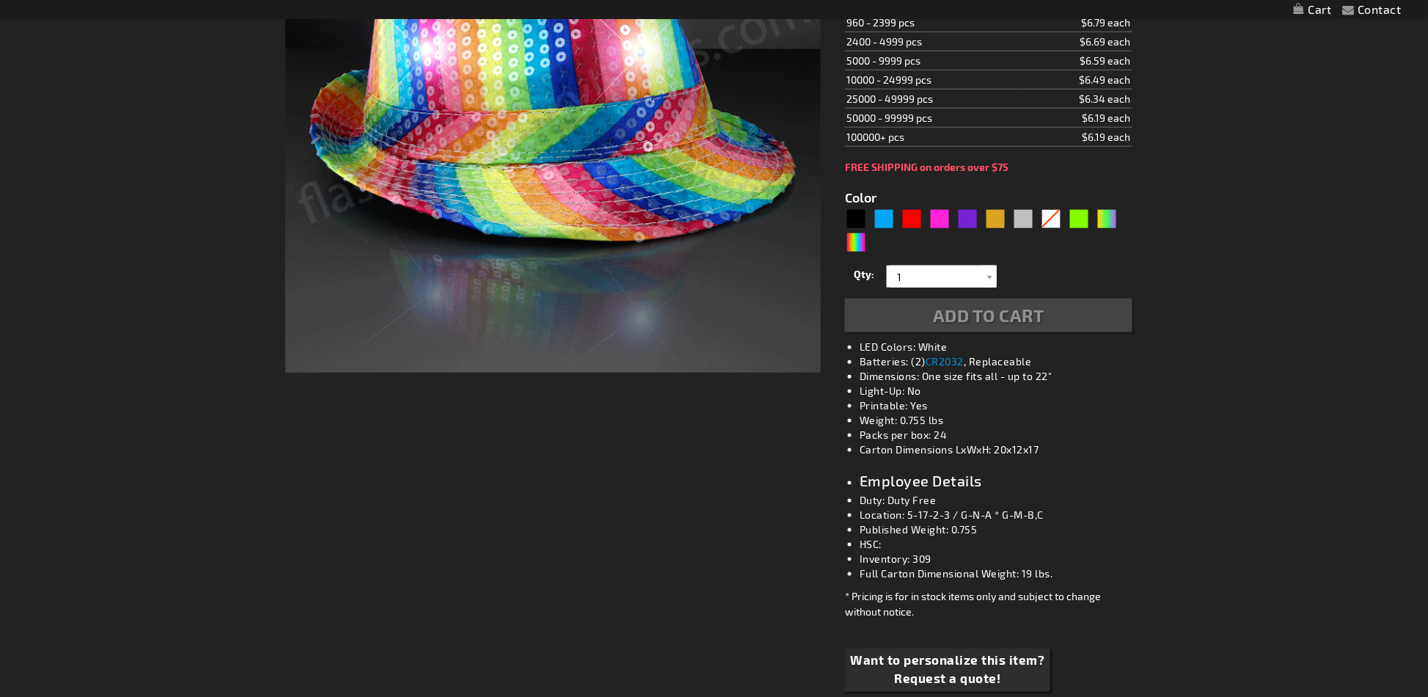
type input "5659"
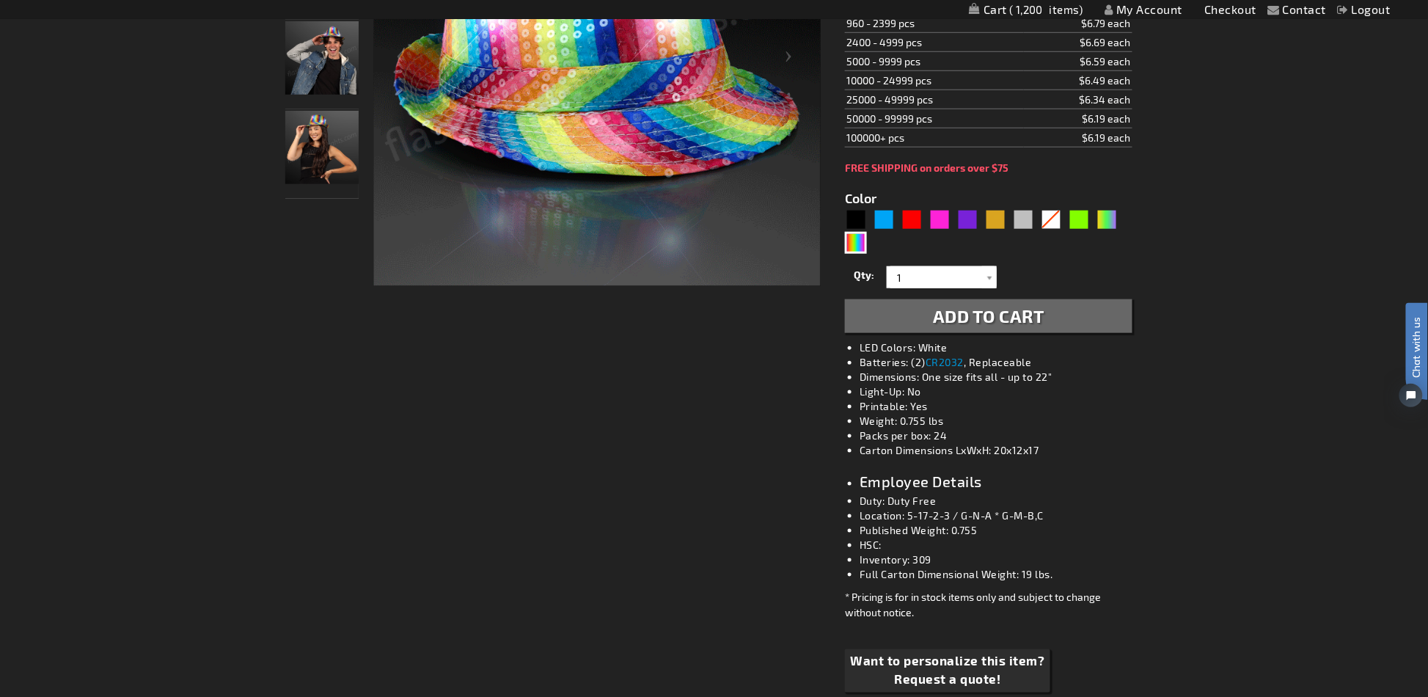
scroll to position [490, 0]
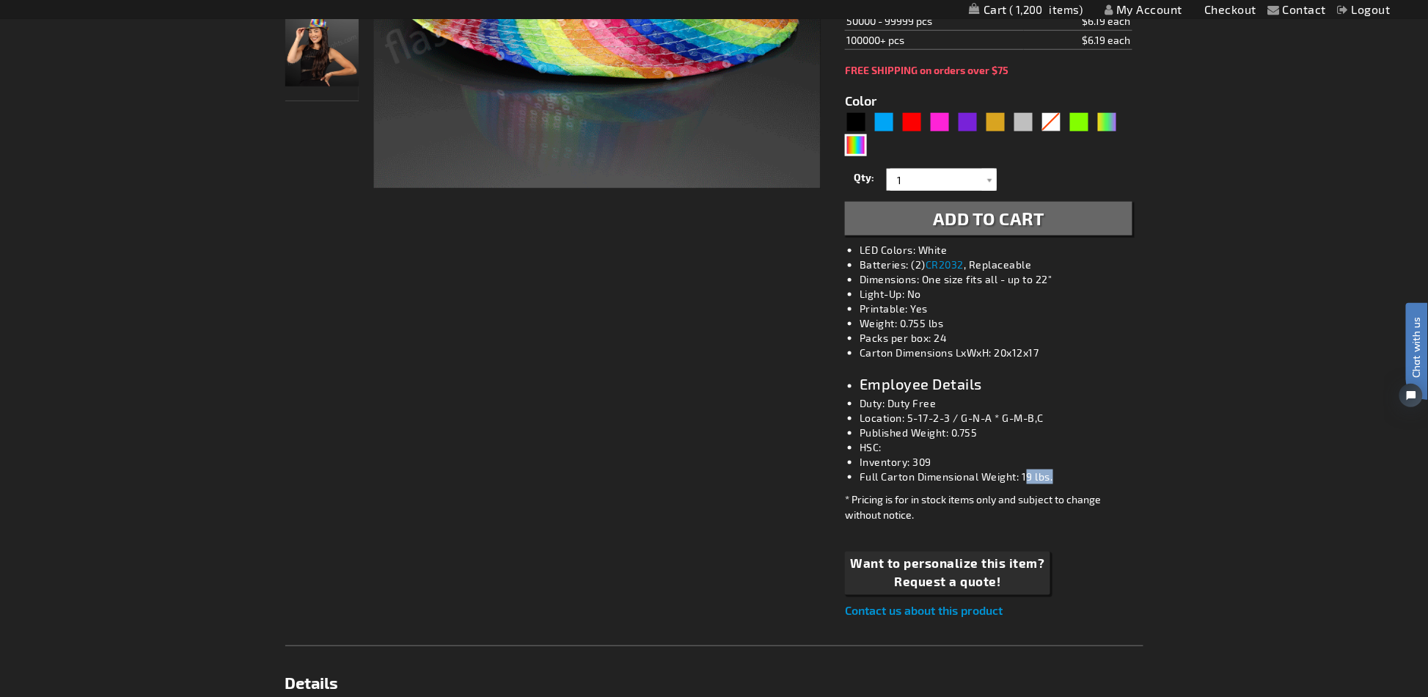
drag, startPoint x: 1062, startPoint y: 470, endPoint x: 1034, endPoint y: 470, distance: 27.9
click at [1028, 470] on li "Full Carton Dimensional Weight: 19 lbs." at bounding box center [1003, 476] width 287 height 15
click at [1045, 470] on li "Full Carton Dimensional Weight: 19 lbs." at bounding box center [1003, 476] width 287 height 15
drag, startPoint x: 1048, startPoint y: 472, endPoint x: 1023, endPoint y: 470, distance: 25.0
click at [1023, 470] on li "Full Carton Dimensional Weight: 19 lbs." at bounding box center [1003, 476] width 287 height 15
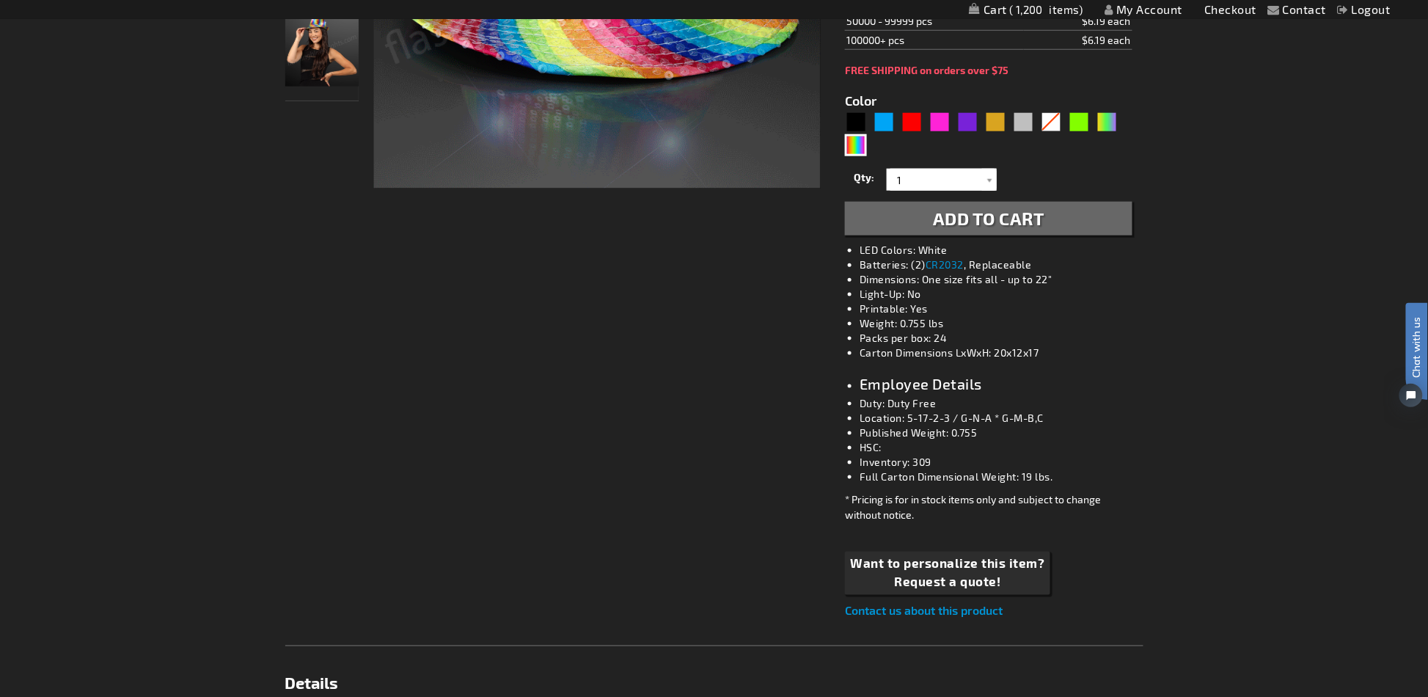
click at [1102, 460] on li "Inventory: 309" at bounding box center [1003, 462] width 287 height 15
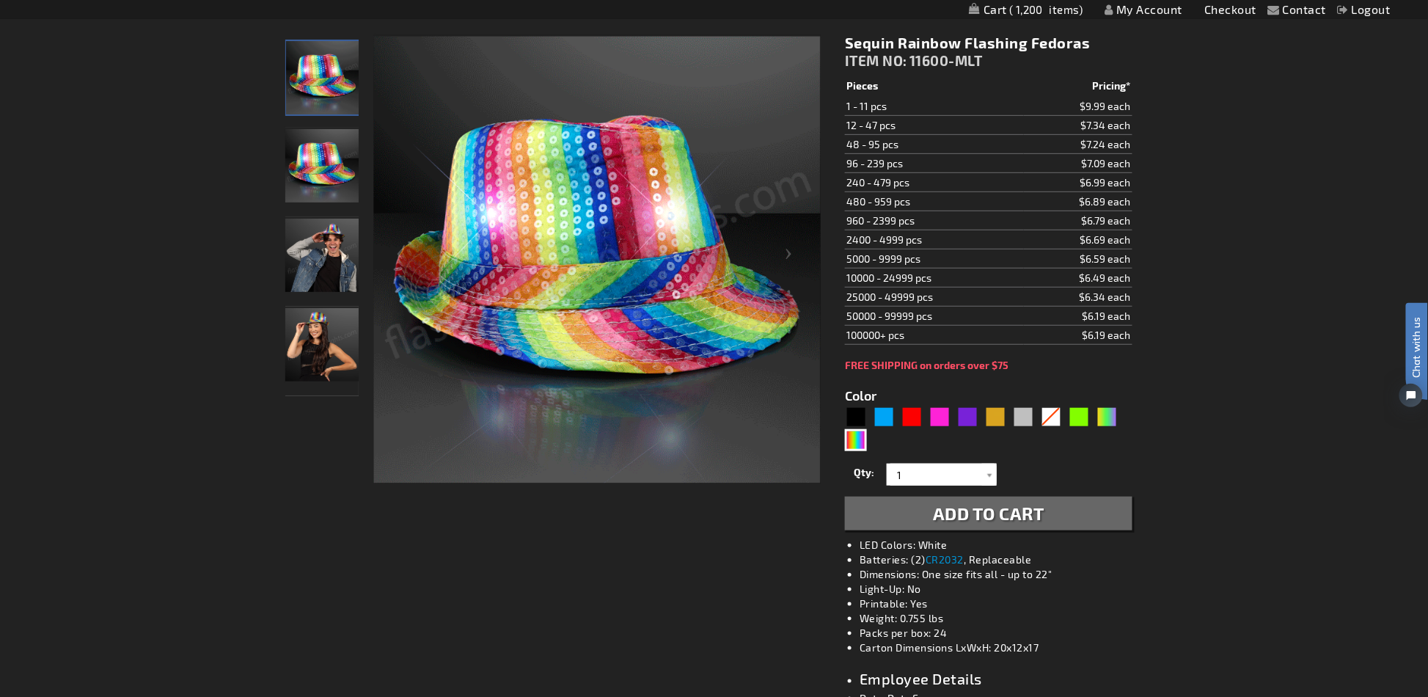
scroll to position [391, 0]
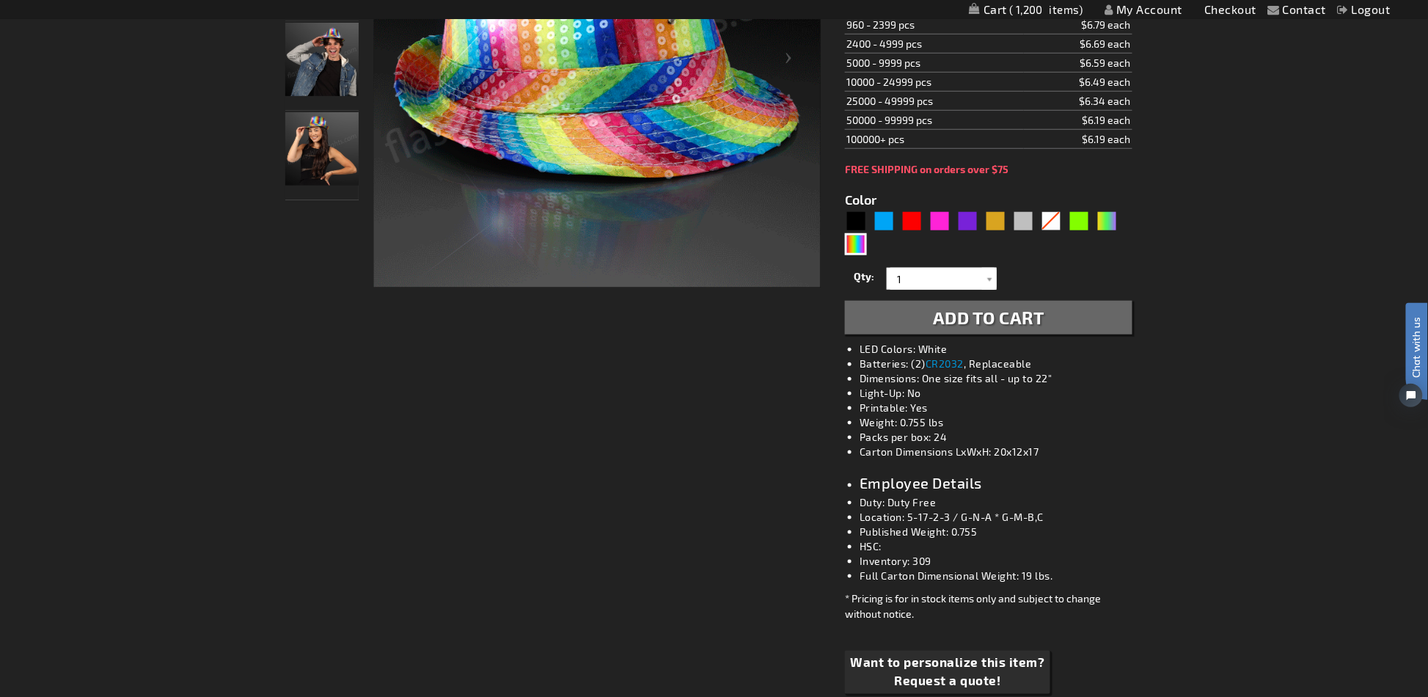
click at [621, 504] on div "Checkout as a new customer Creating an account has many benefits: See order and…" at bounding box center [714, 602] width 858 height 1551
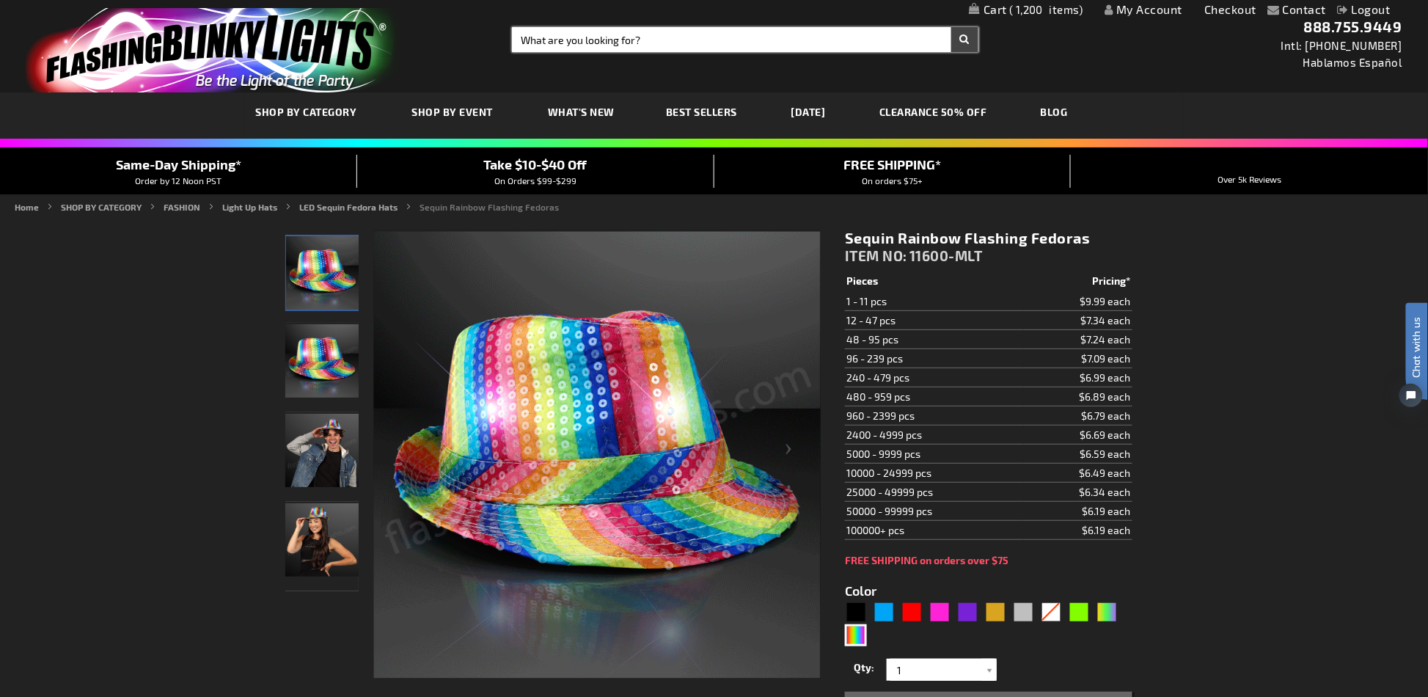
click at [552, 49] on input "Search" at bounding box center [745, 39] width 466 height 25
click at [550, 44] on input "Search" at bounding box center [745, 39] width 466 height 25
type input "11846"
click at [951, 27] on button "Search" at bounding box center [964, 39] width 27 height 25
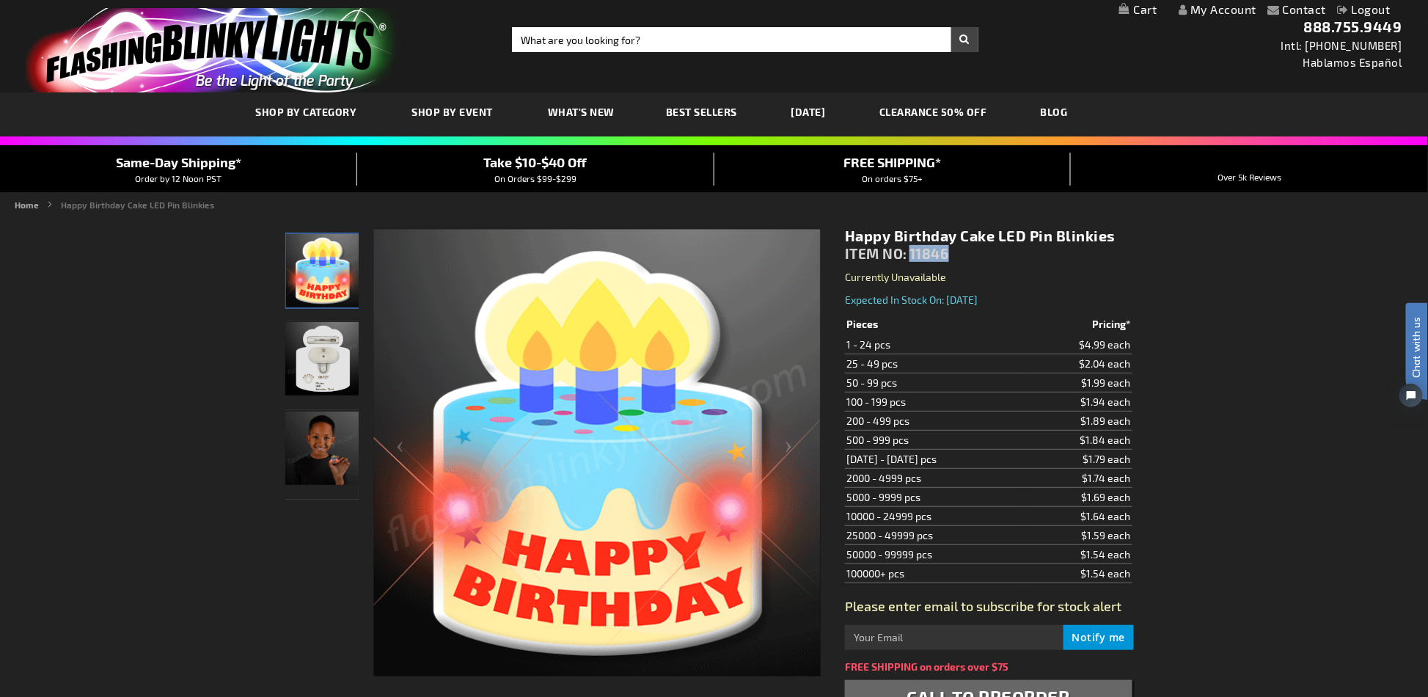
drag, startPoint x: 953, startPoint y: 257, endPoint x: 913, endPoint y: 249, distance: 40.3
click at [913, 249] on div "Happy Birthday Cake LED Pin Blinkies ITEM NO: 11846" at bounding box center [988, 248] width 287 height 43
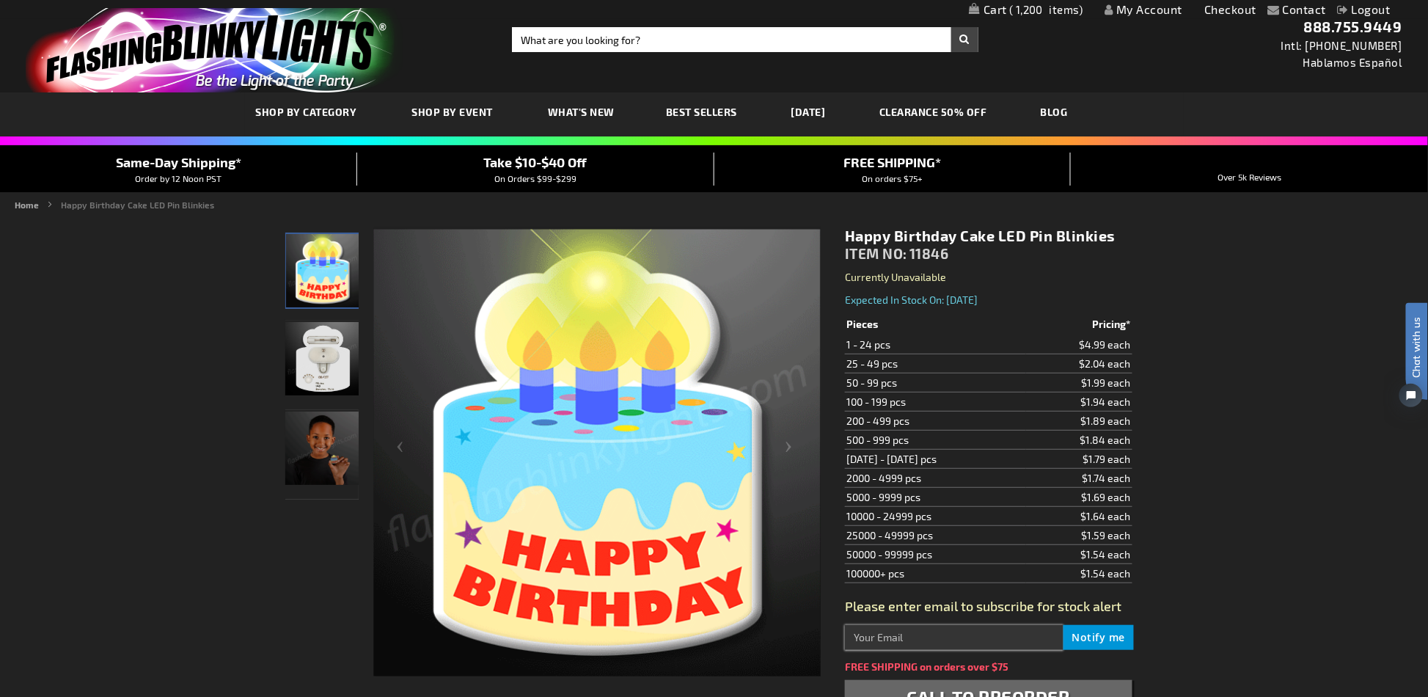
click at [907, 635] on input "text" at bounding box center [954, 637] width 218 height 25
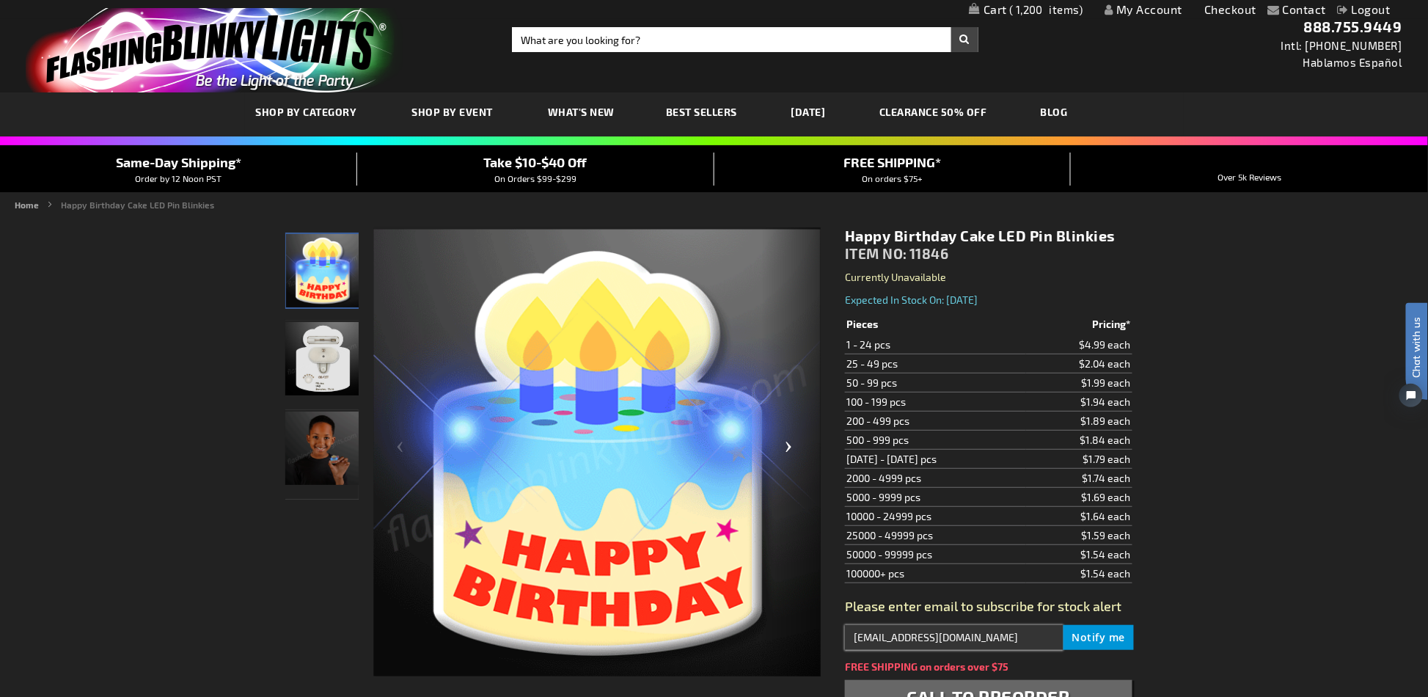
drag, startPoint x: 951, startPoint y: 644, endPoint x: 802, endPoint y: 632, distance: 149.4
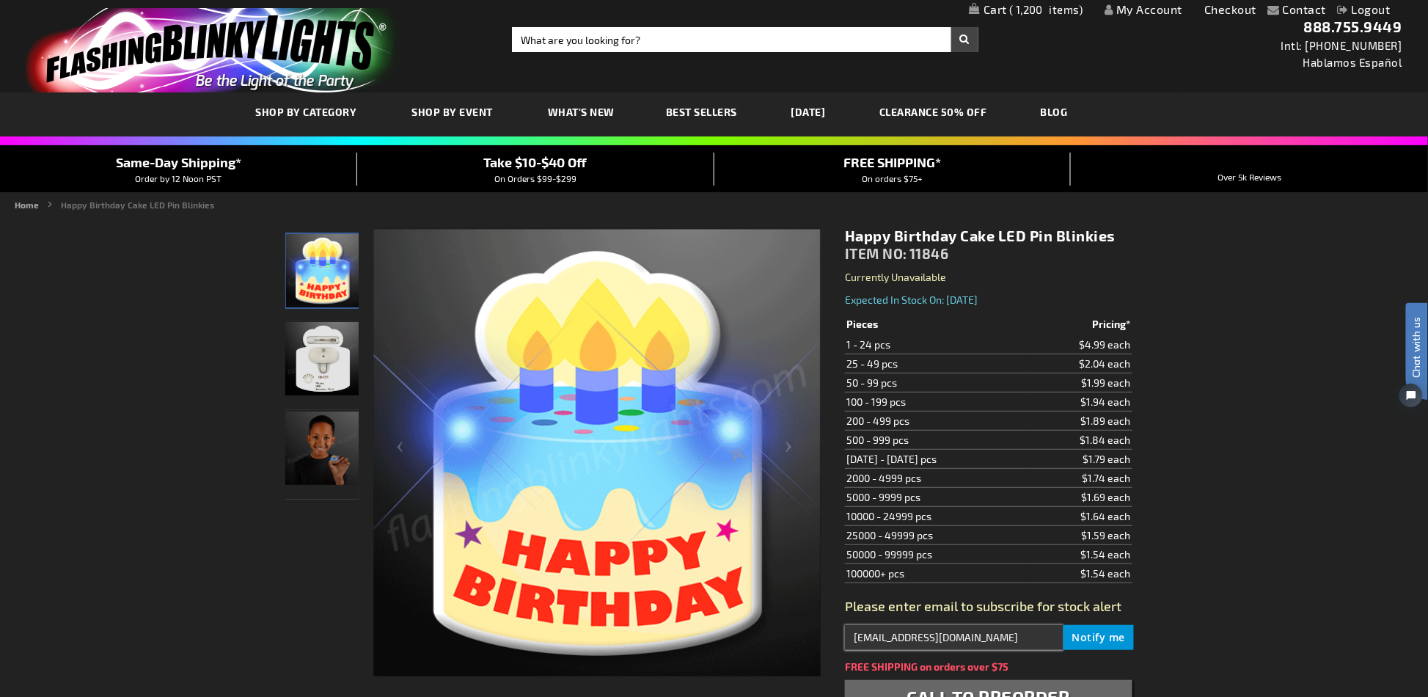
type input "[EMAIL_ADDRESS][DOMAIN_NAME]"
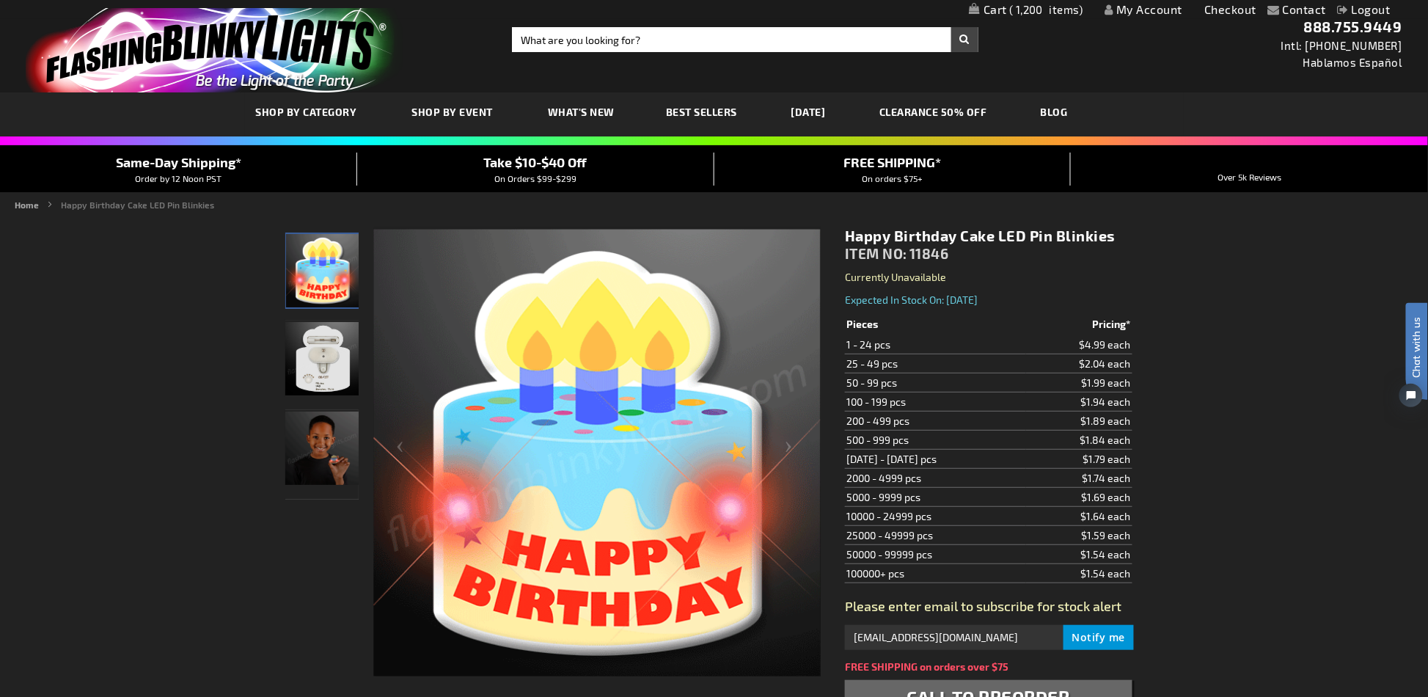
scroll to position [195, 0]
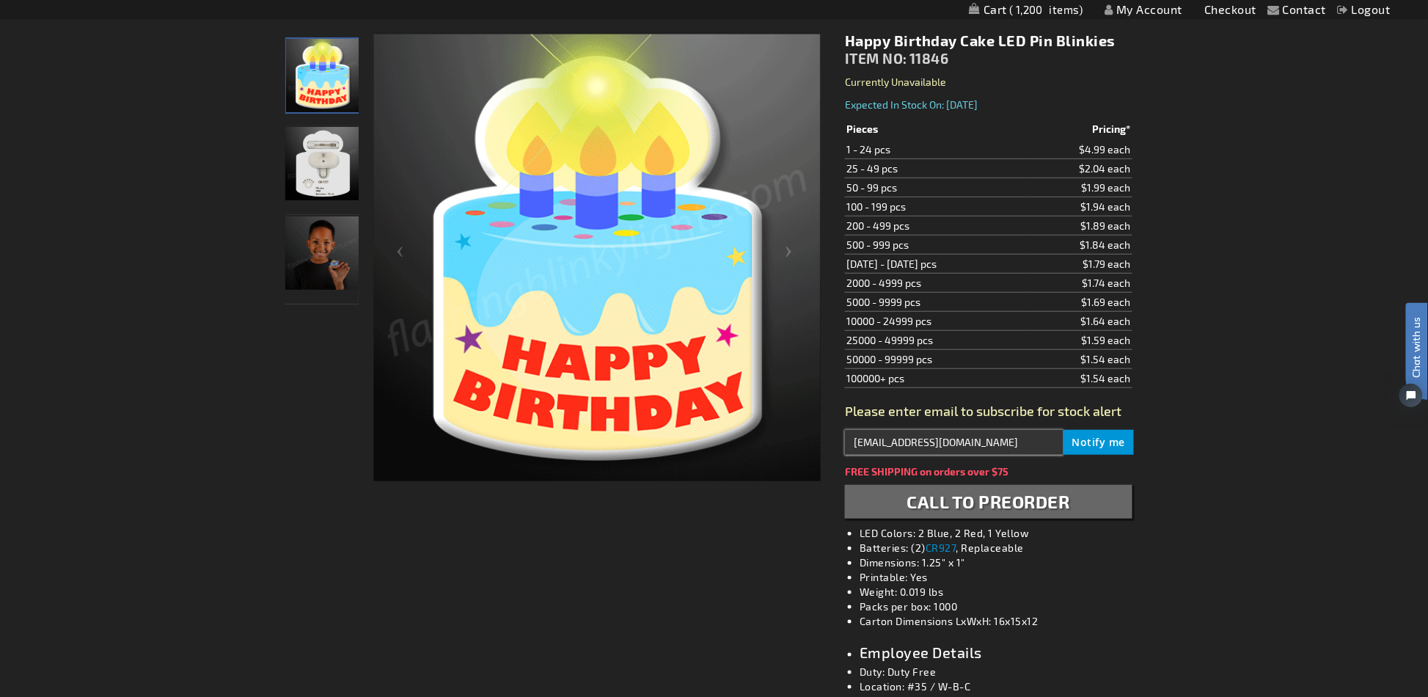
click at [946, 448] on input "[EMAIL_ADDRESS][DOMAIN_NAME]" at bounding box center [954, 442] width 218 height 25
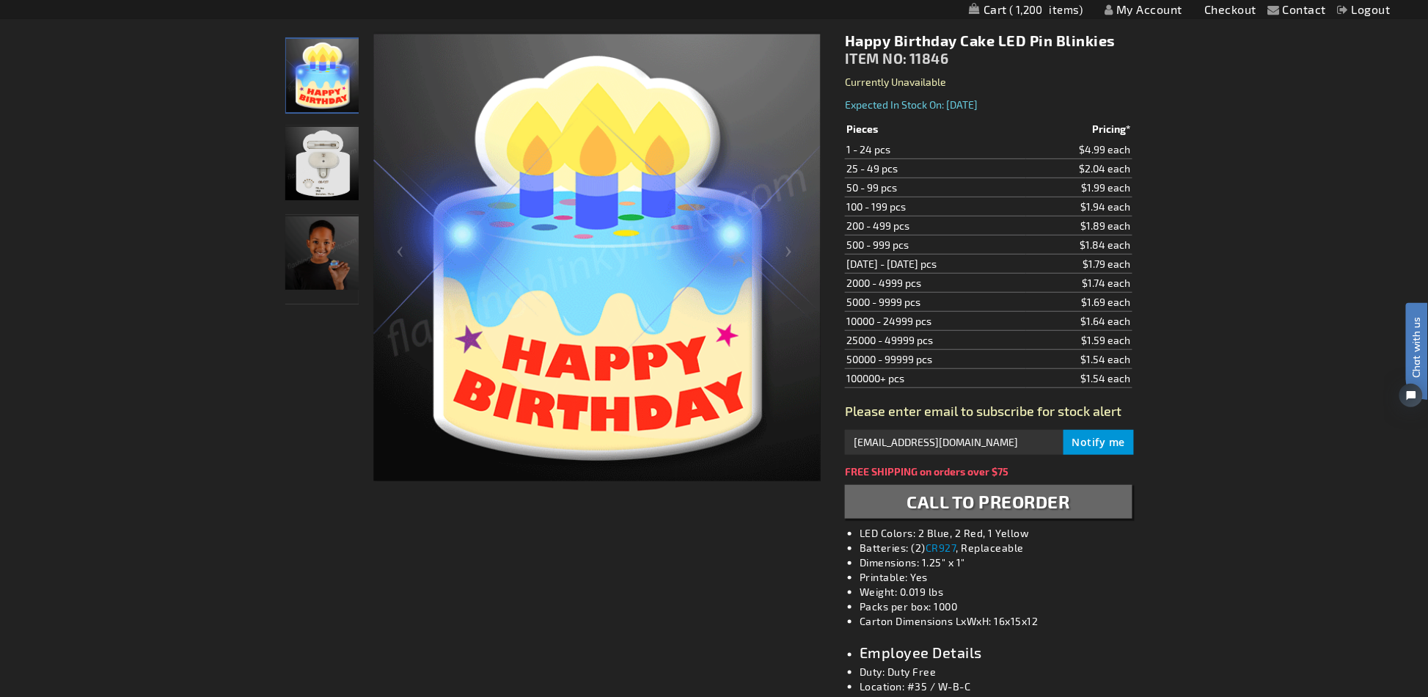
click at [1196, 409] on div "Contact Compare Products My Account Checkout Logout Skip to Content My Cart 1,2…" at bounding box center [714, 662] width 1428 height 1714
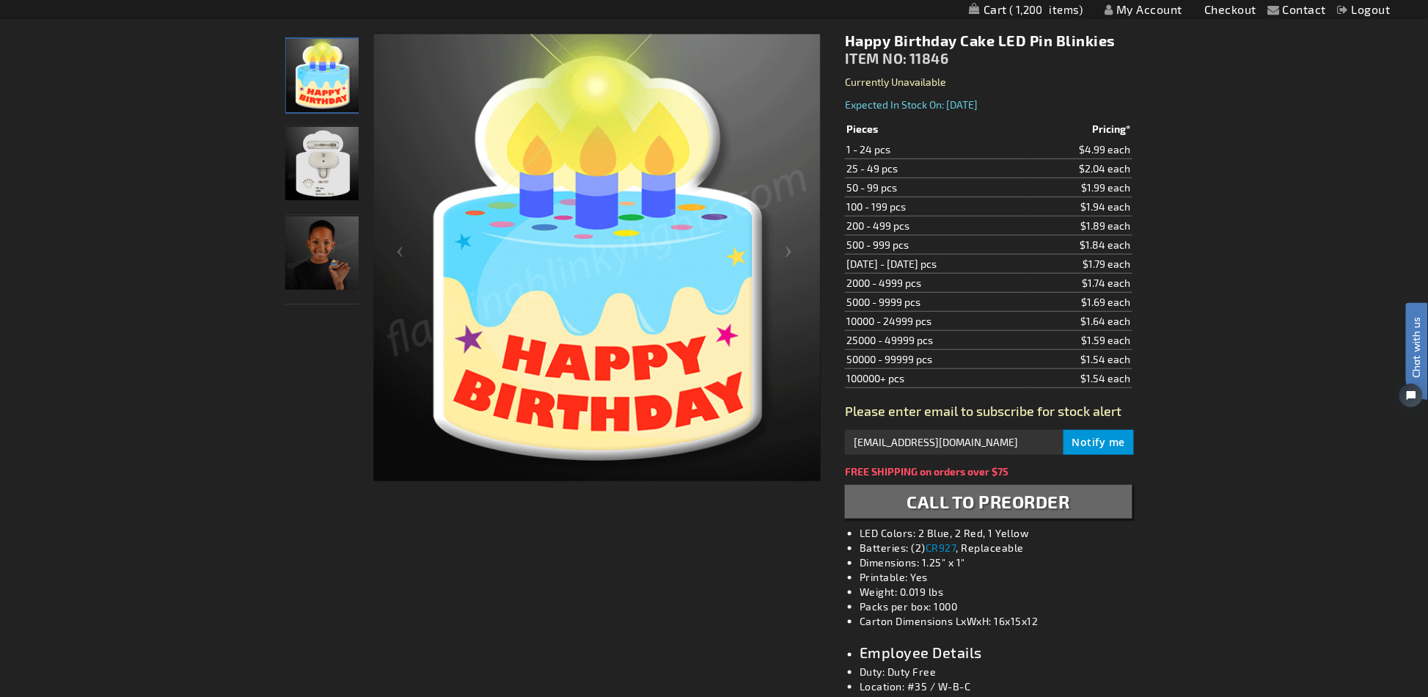
click at [1196, 409] on div "Contact Compare Products My Account Checkout Logout Skip to Content My Cart 1,2…" at bounding box center [714, 662] width 1428 height 1714
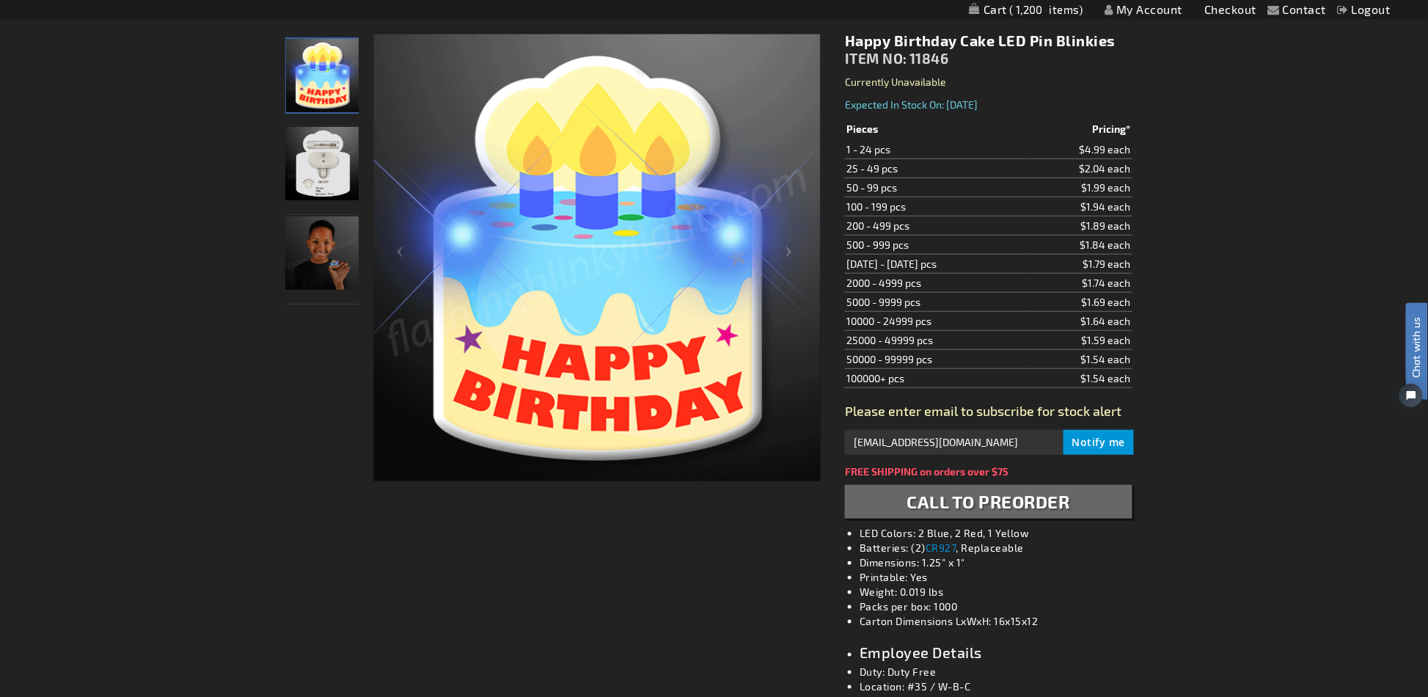
click at [1196, 409] on div "Contact Compare Products My Account Checkout Logout Skip to Content My Cart 1,2…" at bounding box center [714, 662] width 1428 height 1714
click at [1280, 449] on div "Contact Compare Products My Account Checkout Logout Skip to Content My Cart 1,2…" at bounding box center [714, 662] width 1428 height 1714
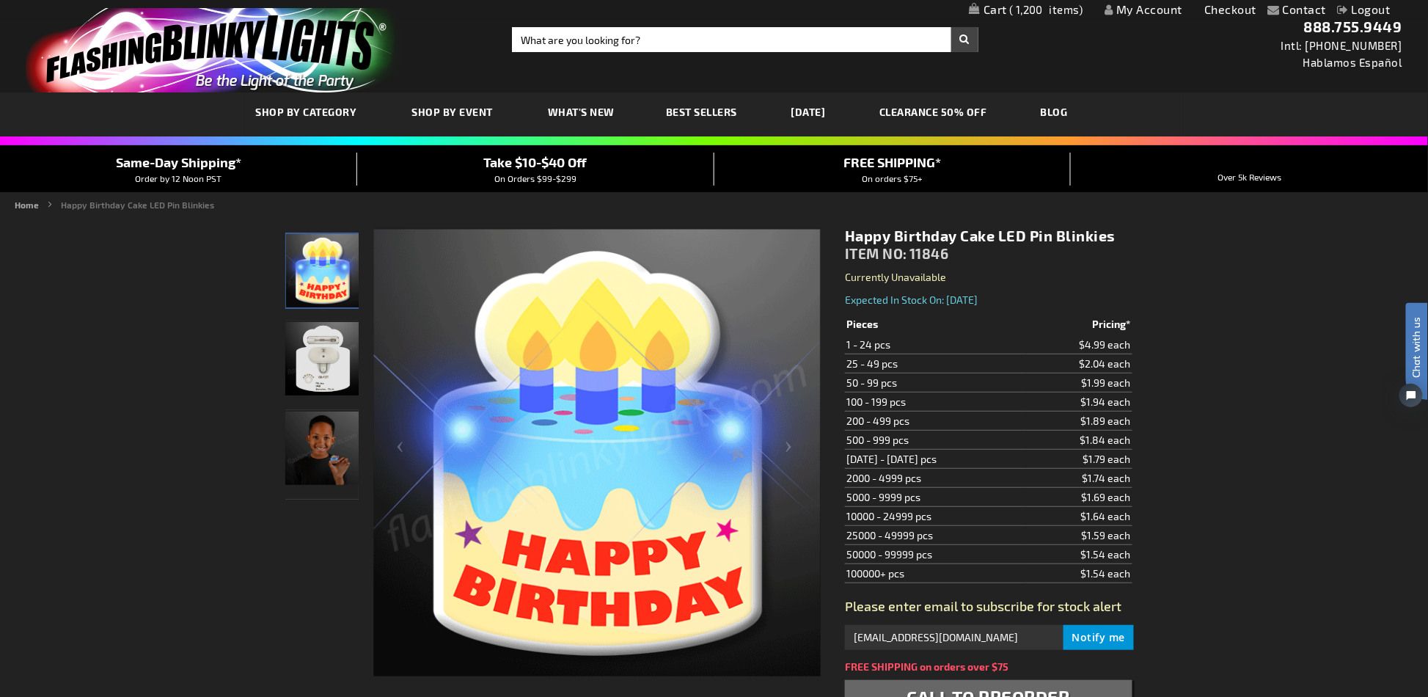
scroll to position [98, 0]
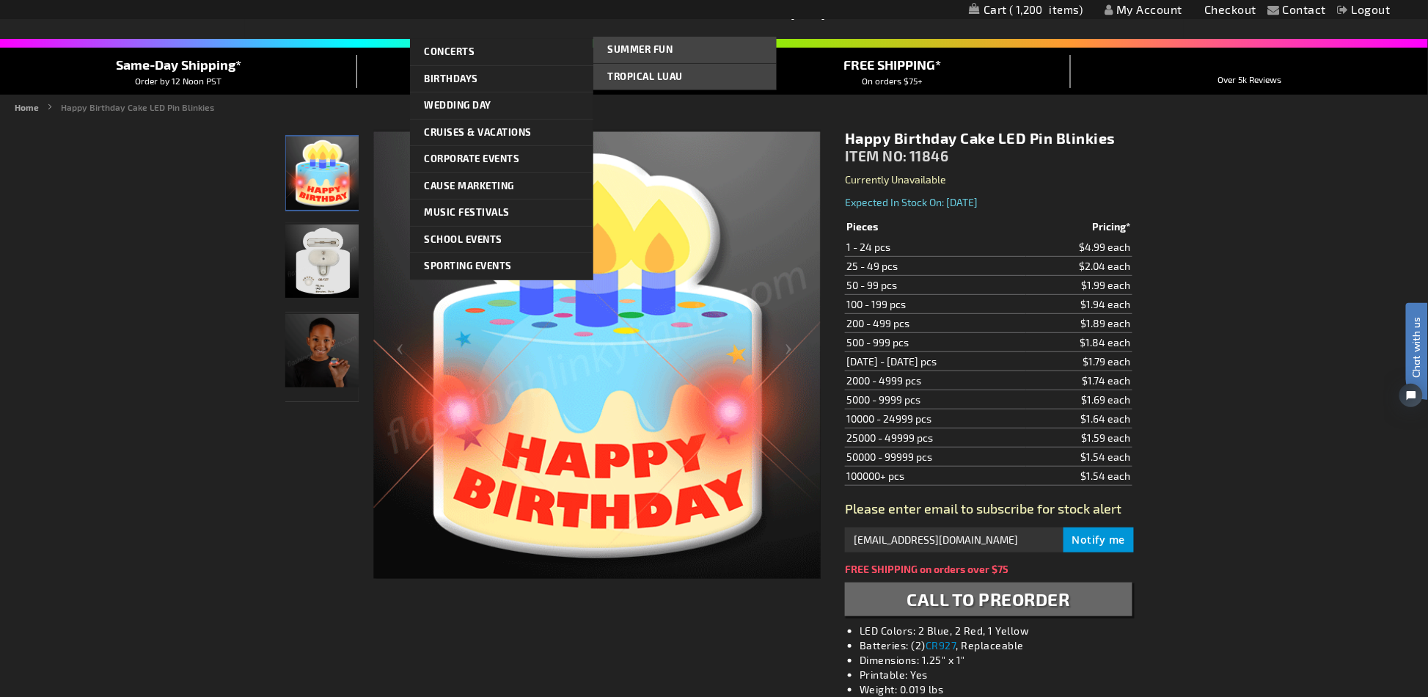
scroll to position [0, 0]
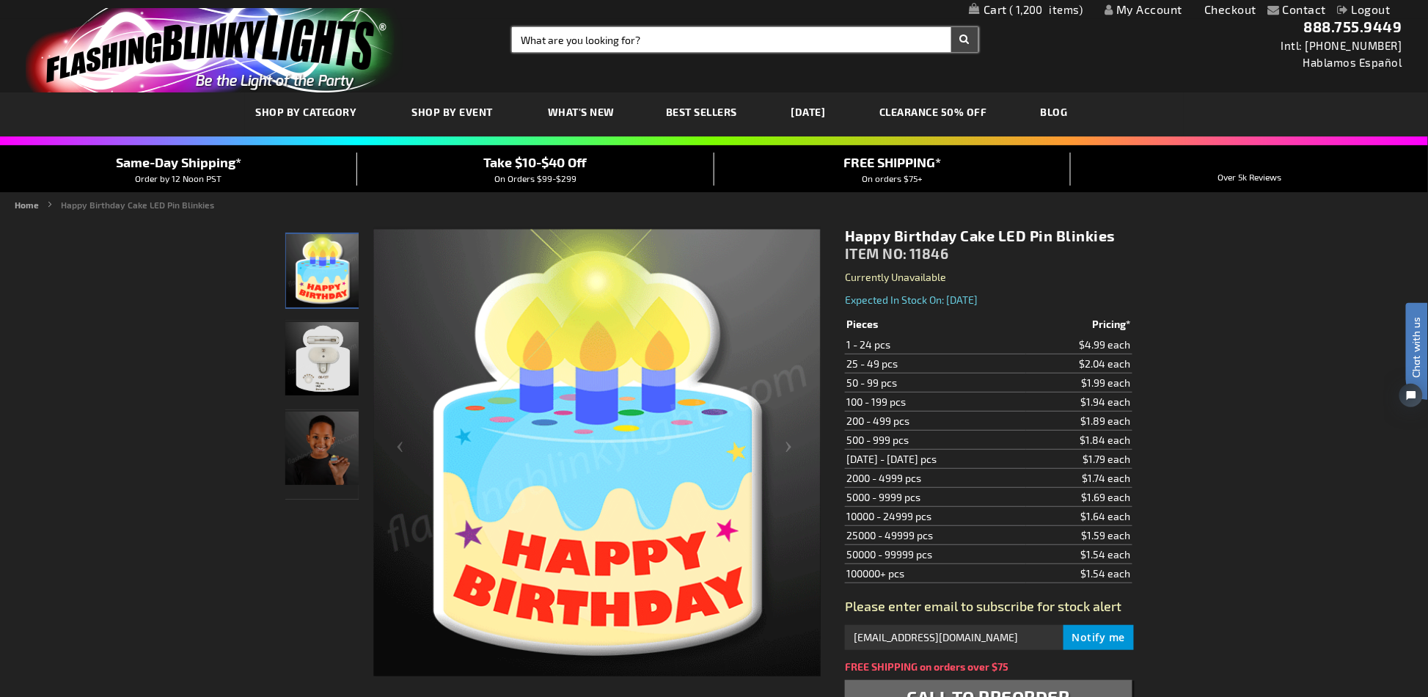
click at [782, 47] on input "Search" at bounding box center [745, 39] width 466 height 25
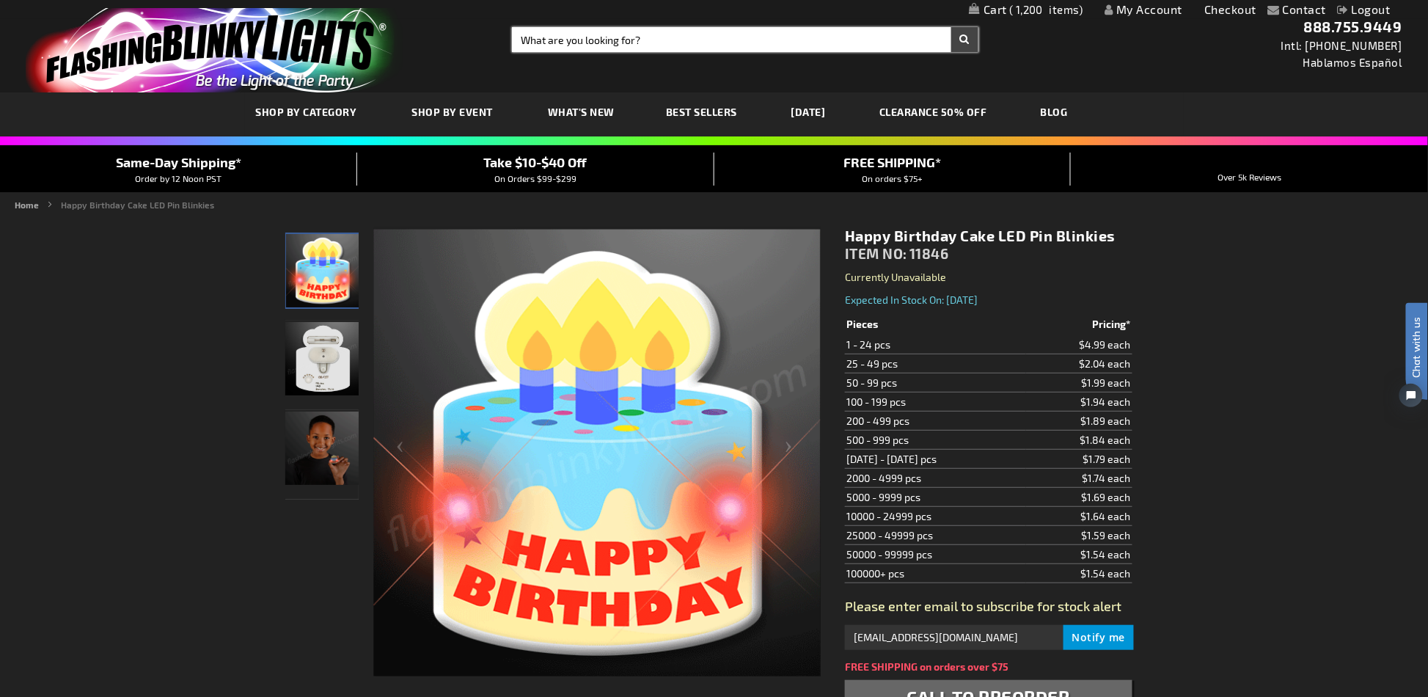
paste input "12428"
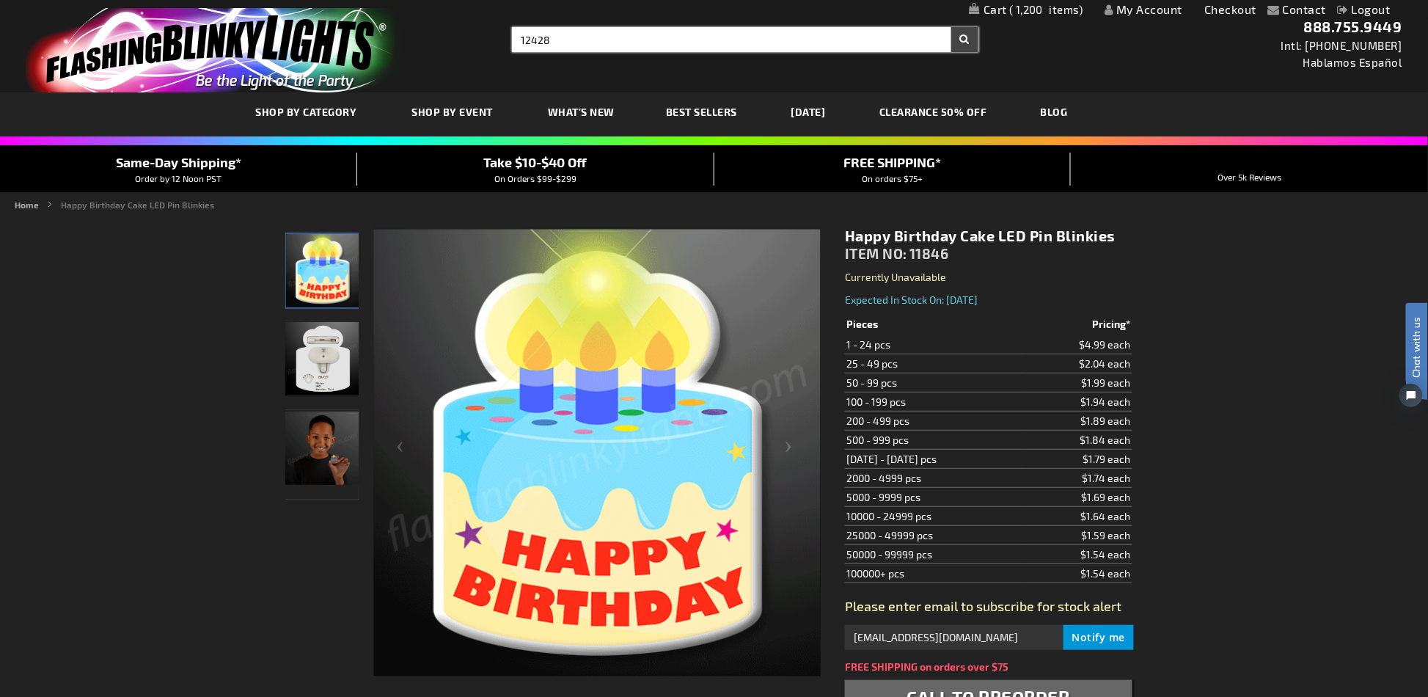
type input "12428"
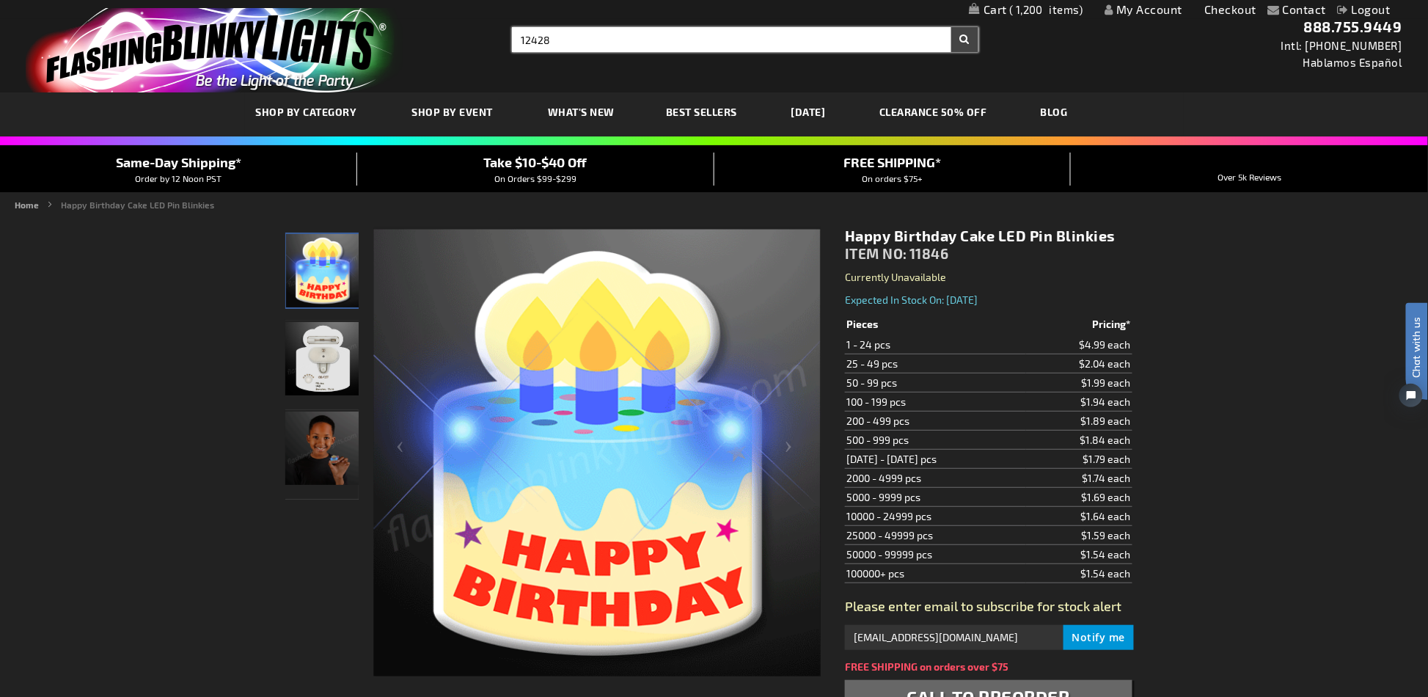
click at [951, 27] on button "Search" at bounding box center [964, 39] width 27 height 25
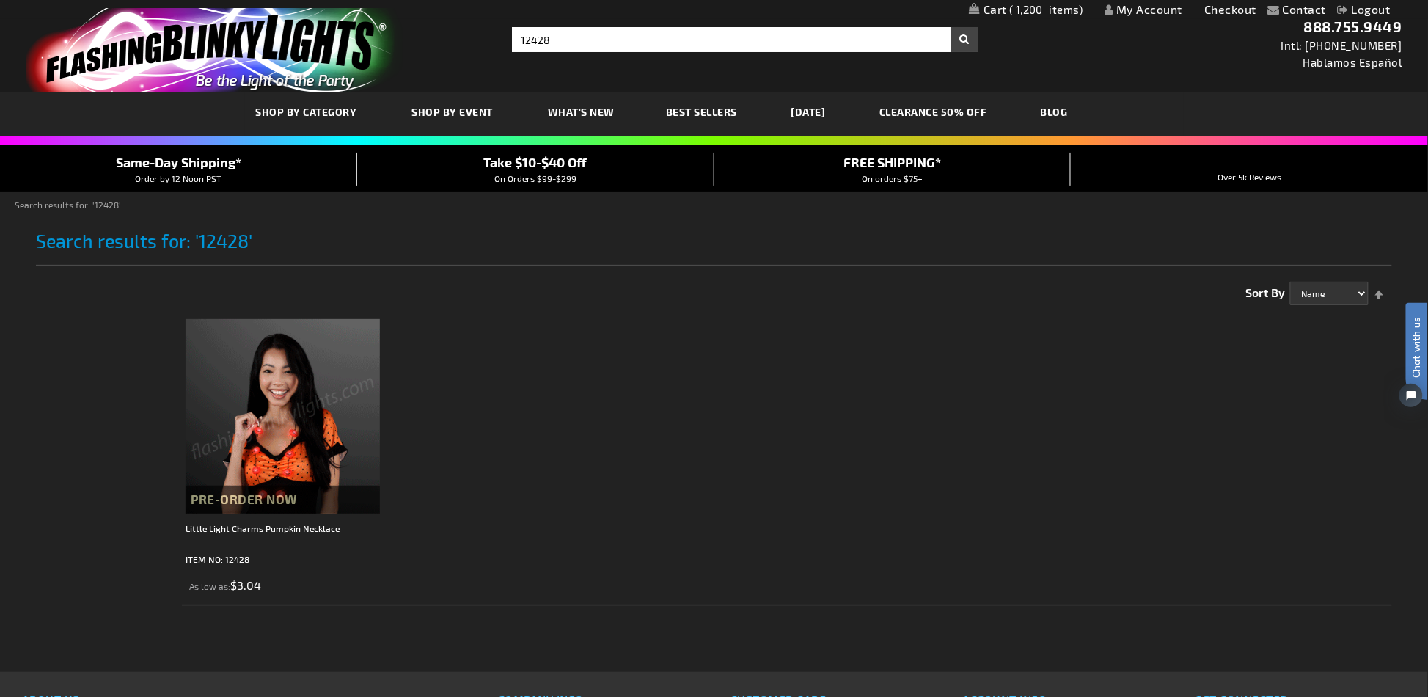
click at [256, 398] on img at bounding box center [283, 416] width 194 height 194
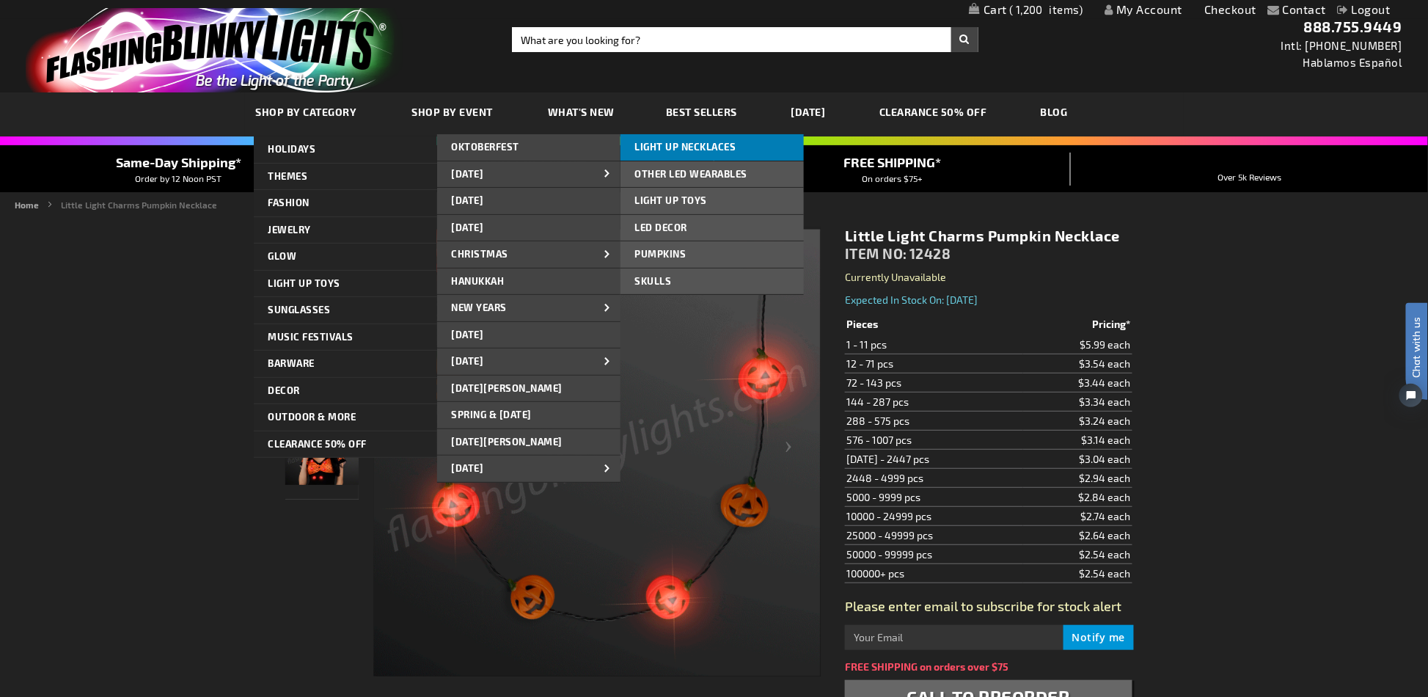
click at [703, 150] on span "LIGHT UP NECKLACES" at bounding box center [685, 147] width 101 height 12
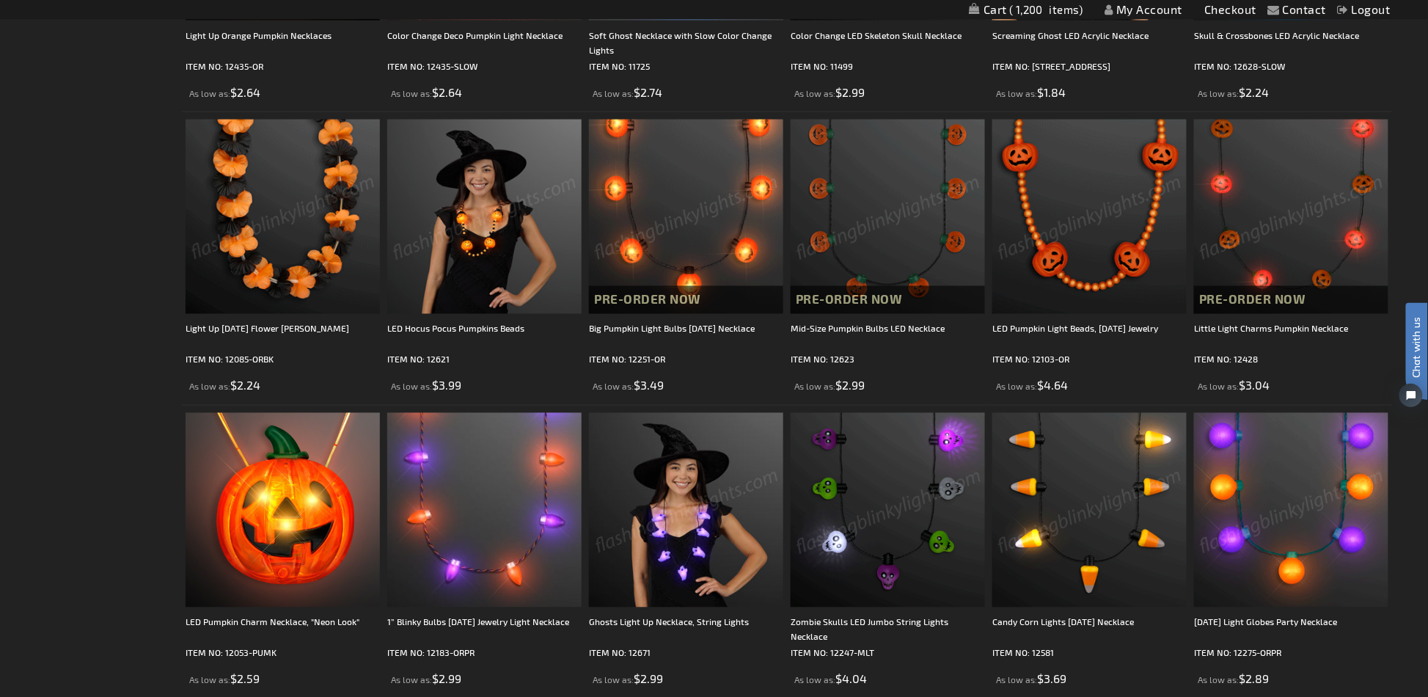
scroll to position [978, 0]
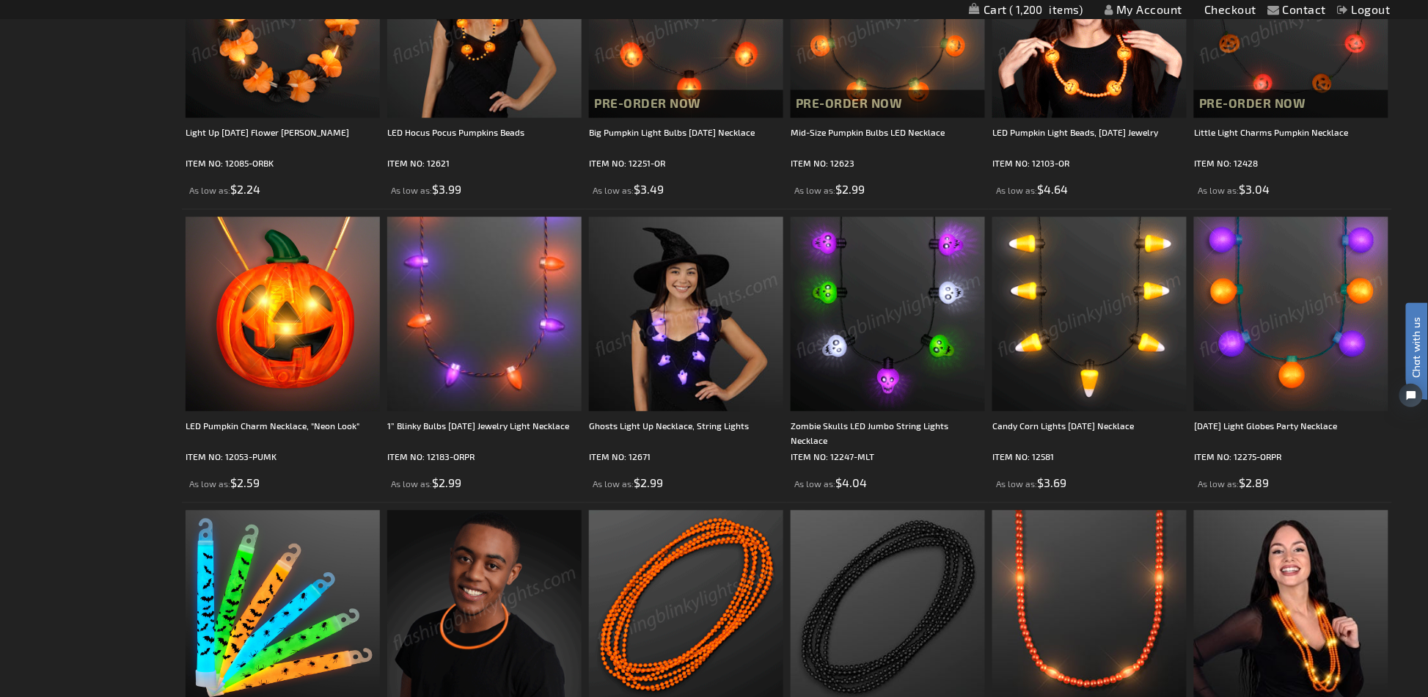
click at [910, 346] on img at bounding box center [888, 314] width 194 height 194
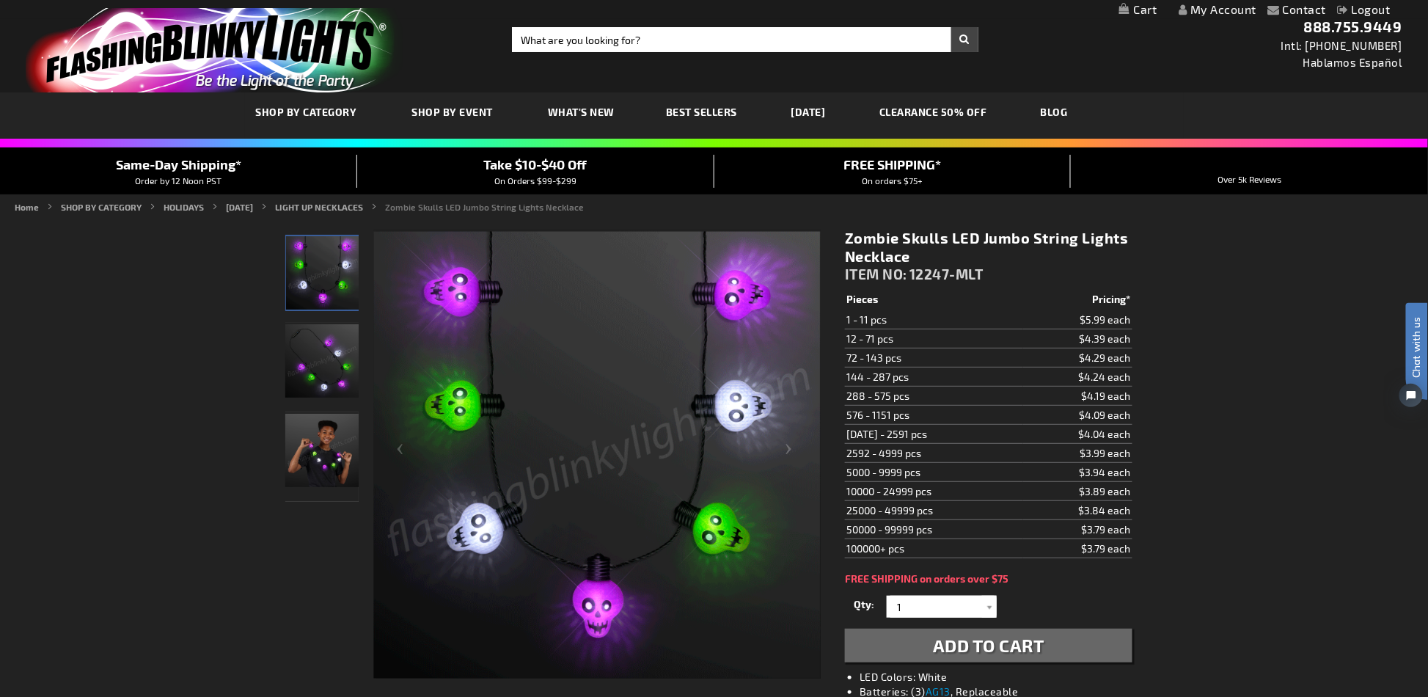
drag, startPoint x: 989, startPoint y: 274, endPoint x: 955, endPoint y: 276, distance: 34.5
click at [910, 276] on div "Zombie Skulls LED Jumbo String Lights Necklace ITEM NO: 12247-MLT" at bounding box center [988, 259] width 287 height 61
copy span "12247-MLT"
